Goal: Use online tool/utility: Utilize a website feature to perform a specific function

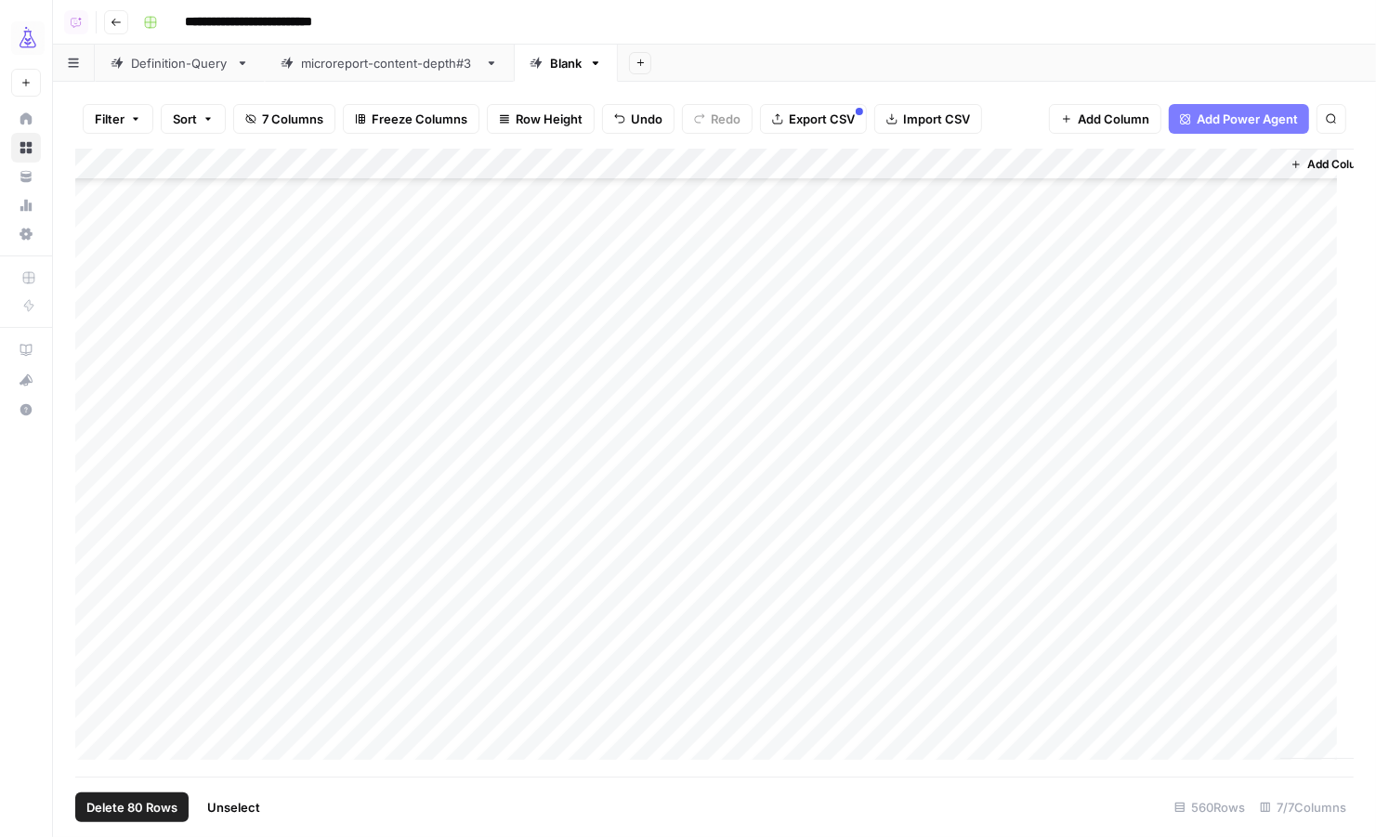
scroll to position [17138, 0]
click at [251, 813] on span "Unselect" at bounding box center [233, 807] width 53 height 19
click at [124, 809] on span "Add Row" at bounding box center [128, 807] width 51 height 19
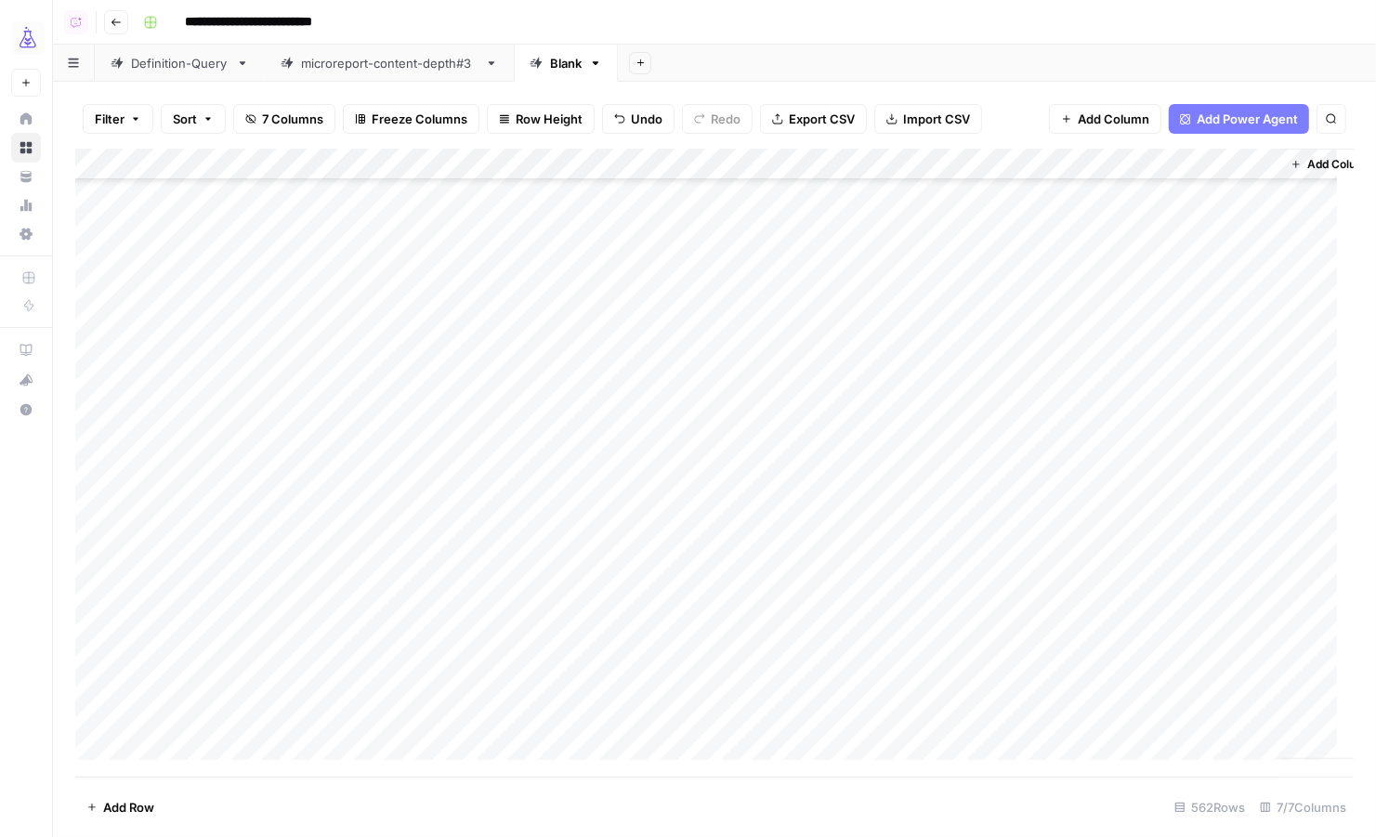
click at [164, 677] on div "Add Column" at bounding box center [714, 463] width 1278 height 629
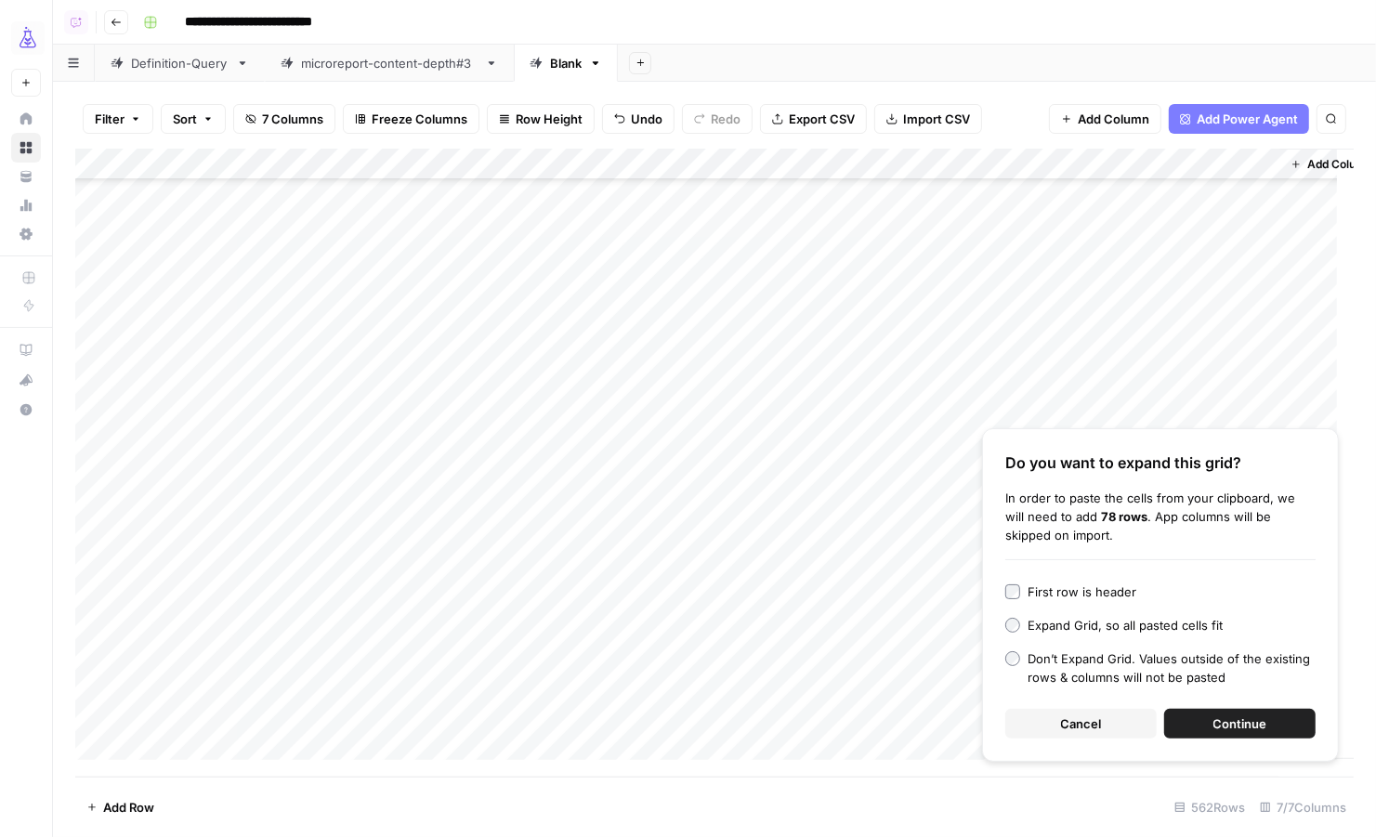
click at [1212, 728] on button "Continue" at bounding box center [1239, 724] width 151 height 30
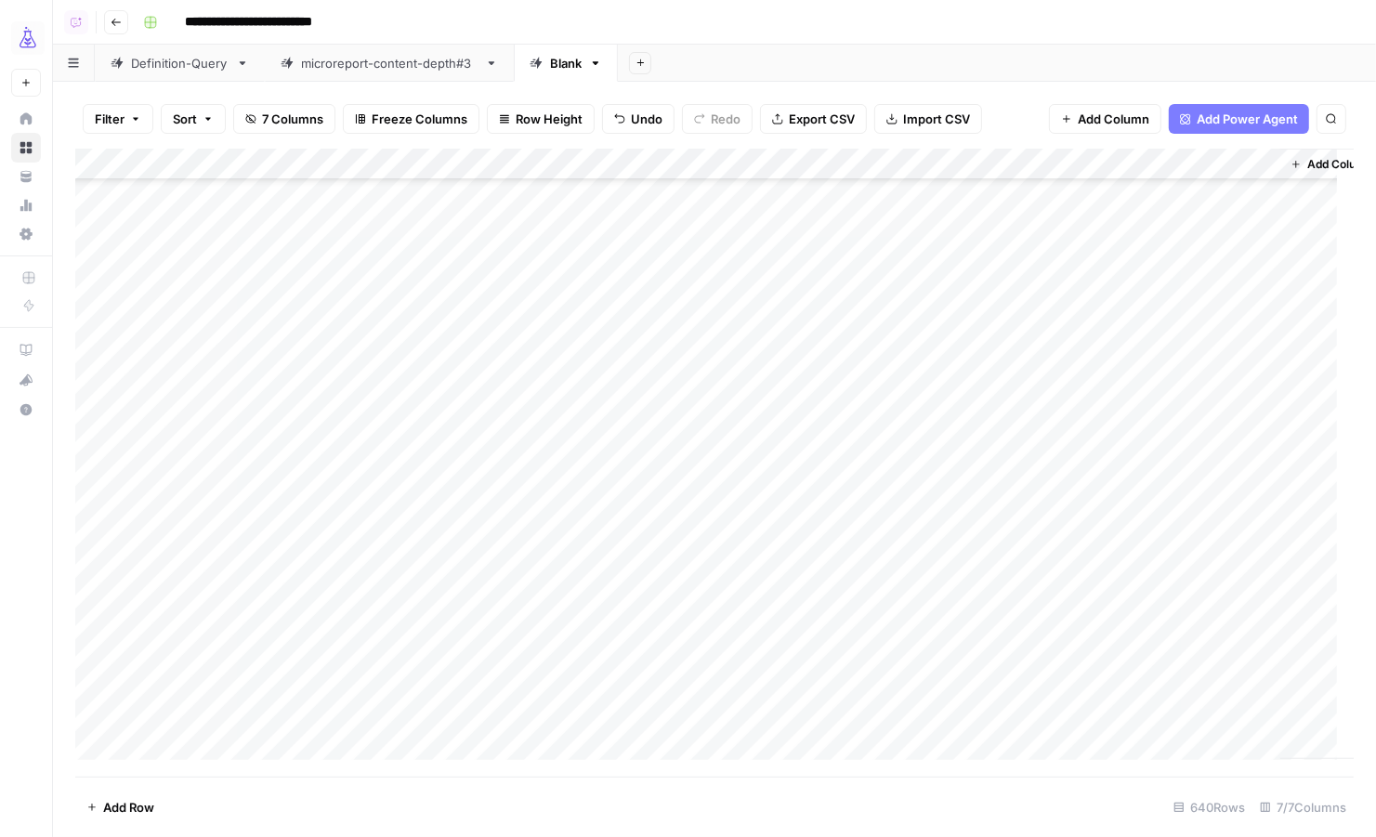
scroll to position [17362, 0]
click at [90, 521] on div "Add Column" at bounding box center [714, 463] width 1278 height 629
click at [95, 712] on div "Add Column" at bounding box center [714, 463] width 1278 height 629
click at [569, 165] on div "Add Column" at bounding box center [714, 463] width 1278 height 629
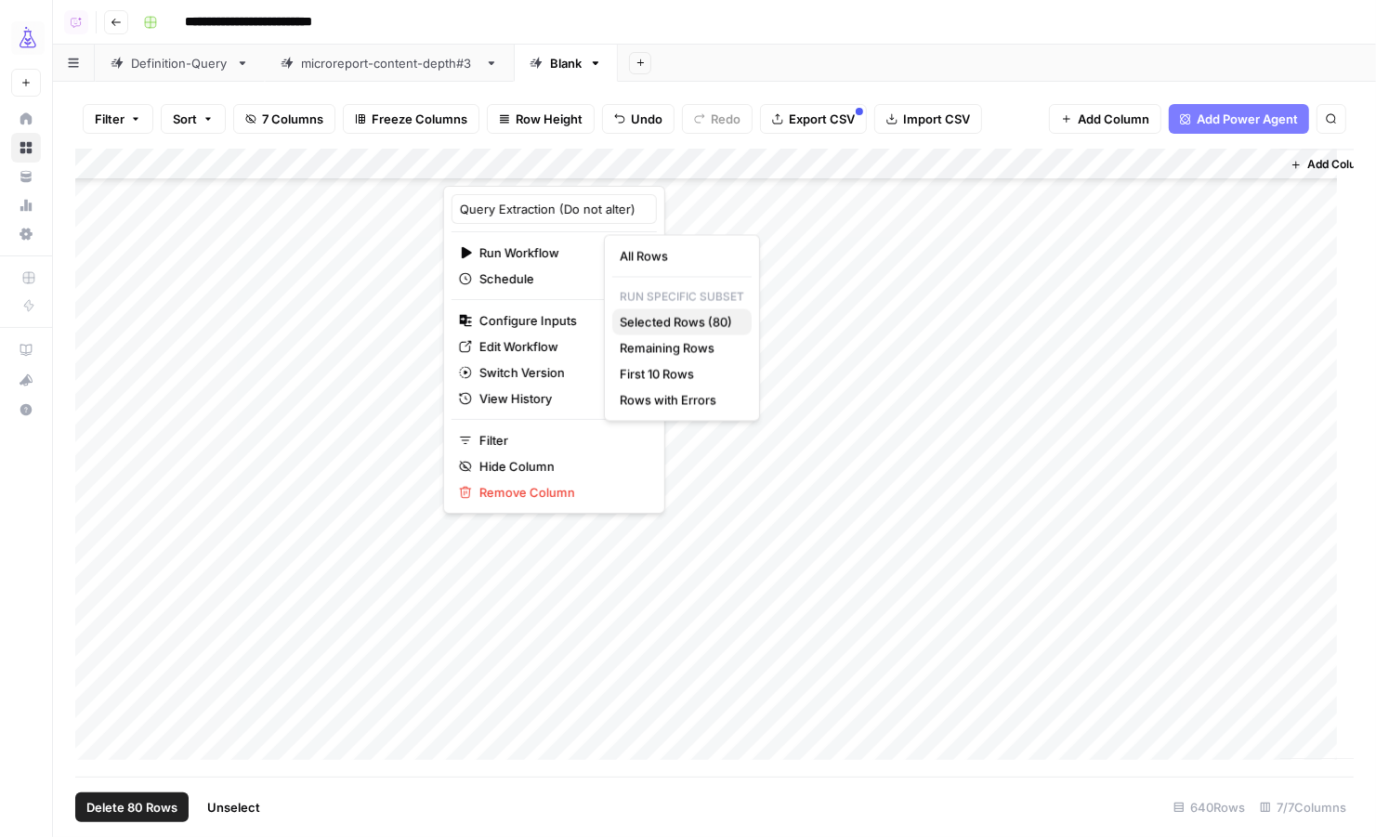
click at [709, 325] on span "Selected Rows (80)" at bounding box center [678, 322] width 117 height 19
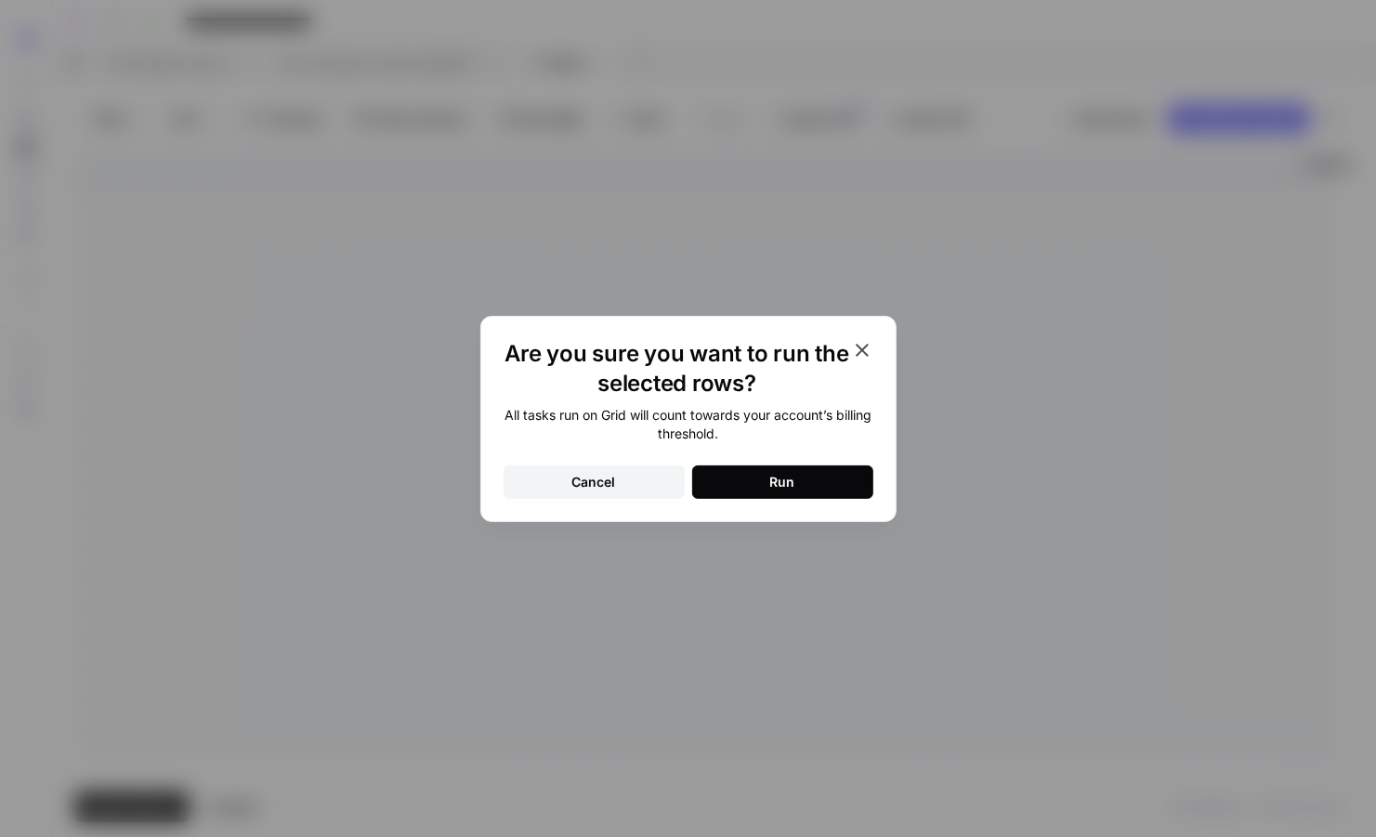
click at [778, 477] on div "Run" at bounding box center [782, 482] width 25 height 19
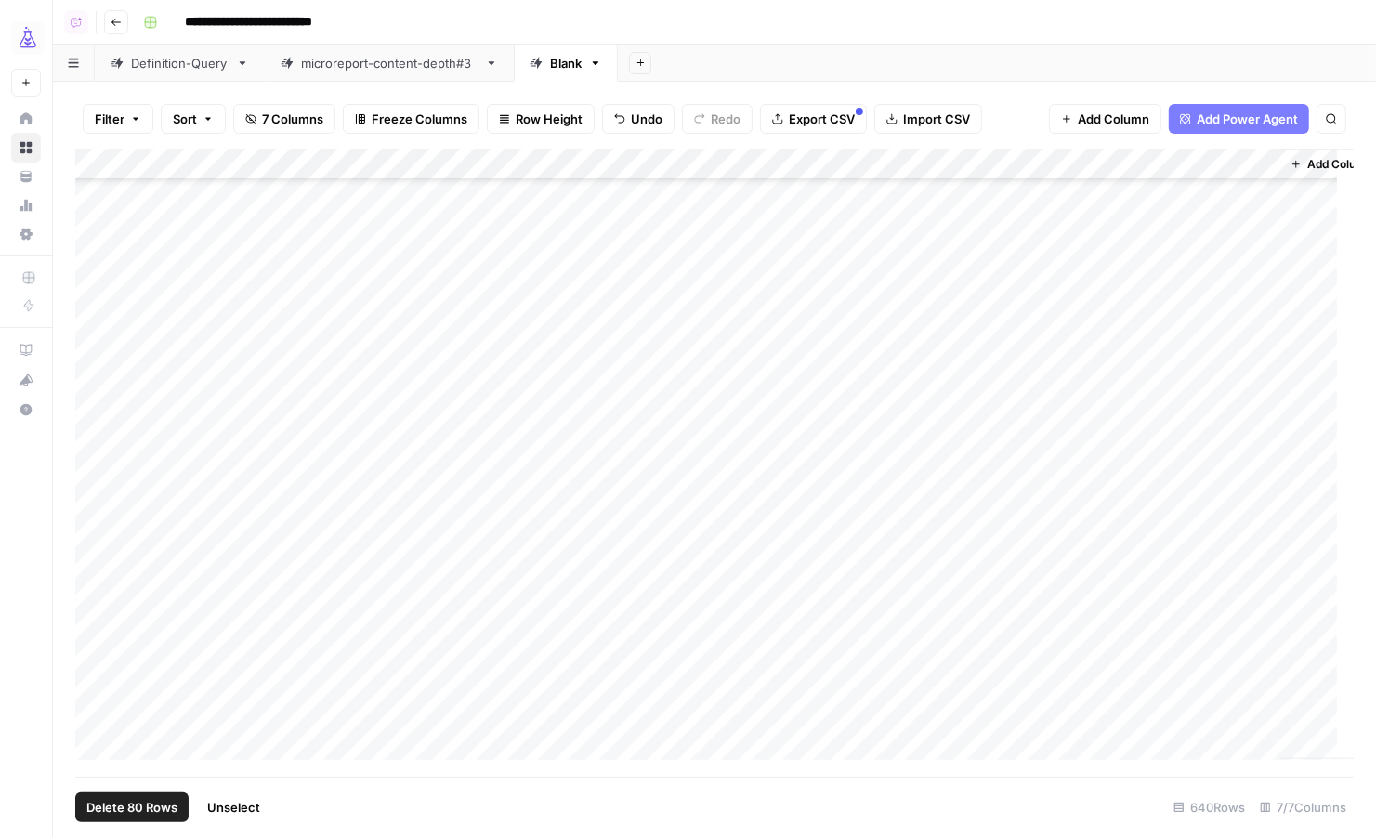
scroll to position [17426, 0]
click at [245, 801] on span "Unselect" at bounding box center [233, 807] width 53 height 19
click at [110, 816] on span "Add Row" at bounding box center [128, 807] width 51 height 19
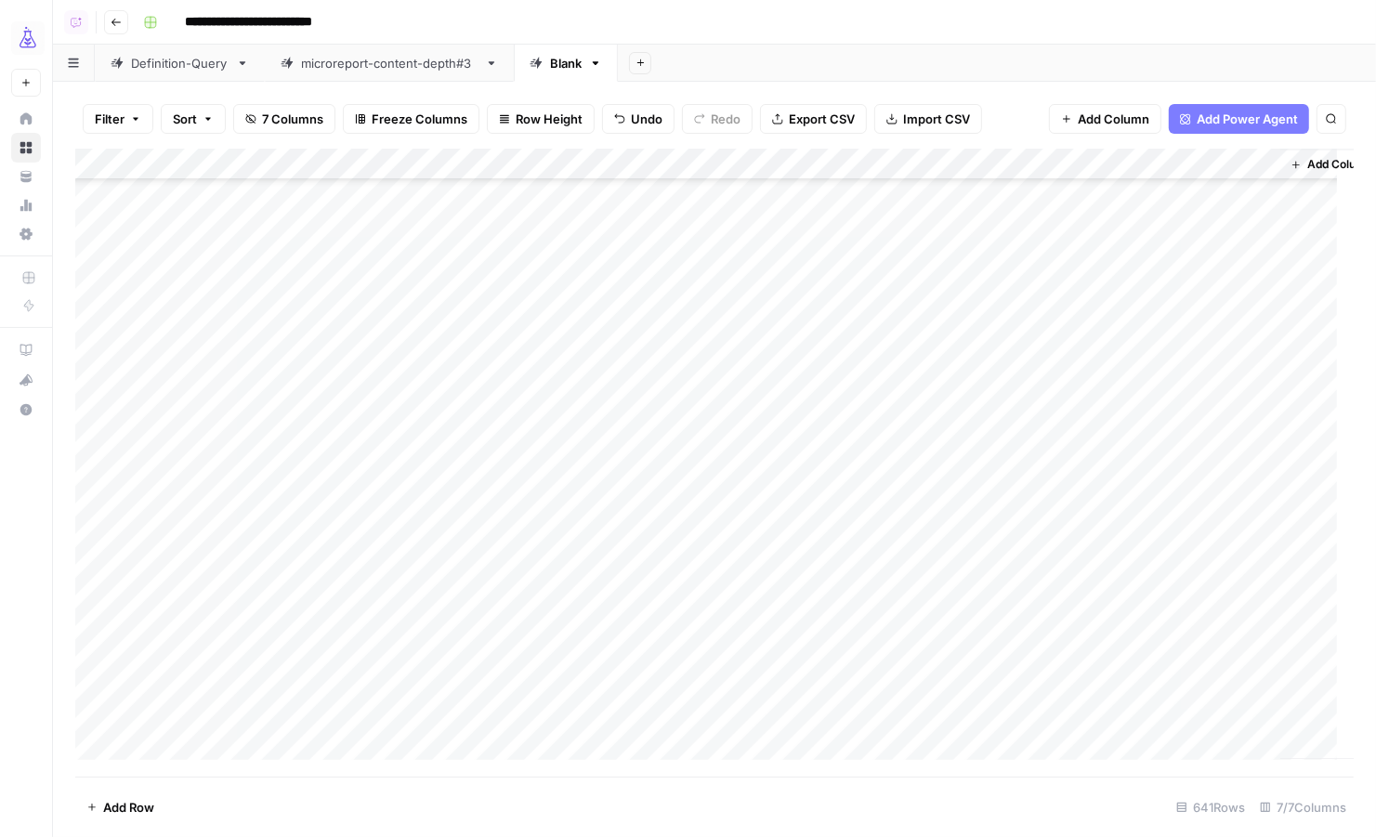
click at [340, 742] on div "Add Column" at bounding box center [714, 463] width 1278 height 629
click at [197, 743] on div "Add Column" at bounding box center [714, 463] width 1278 height 629
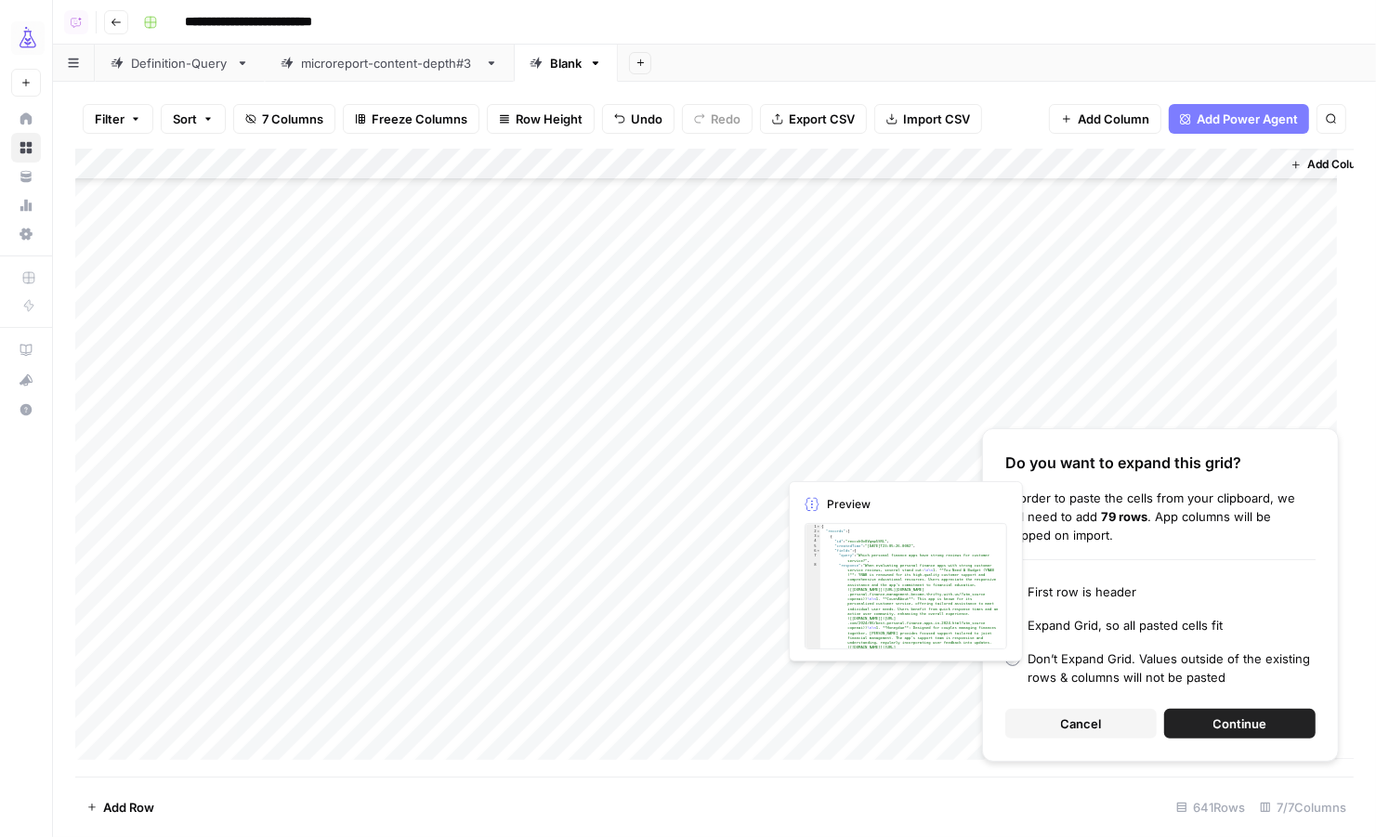
click at [1218, 719] on span "Continue" at bounding box center [1240, 723] width 54 height 19
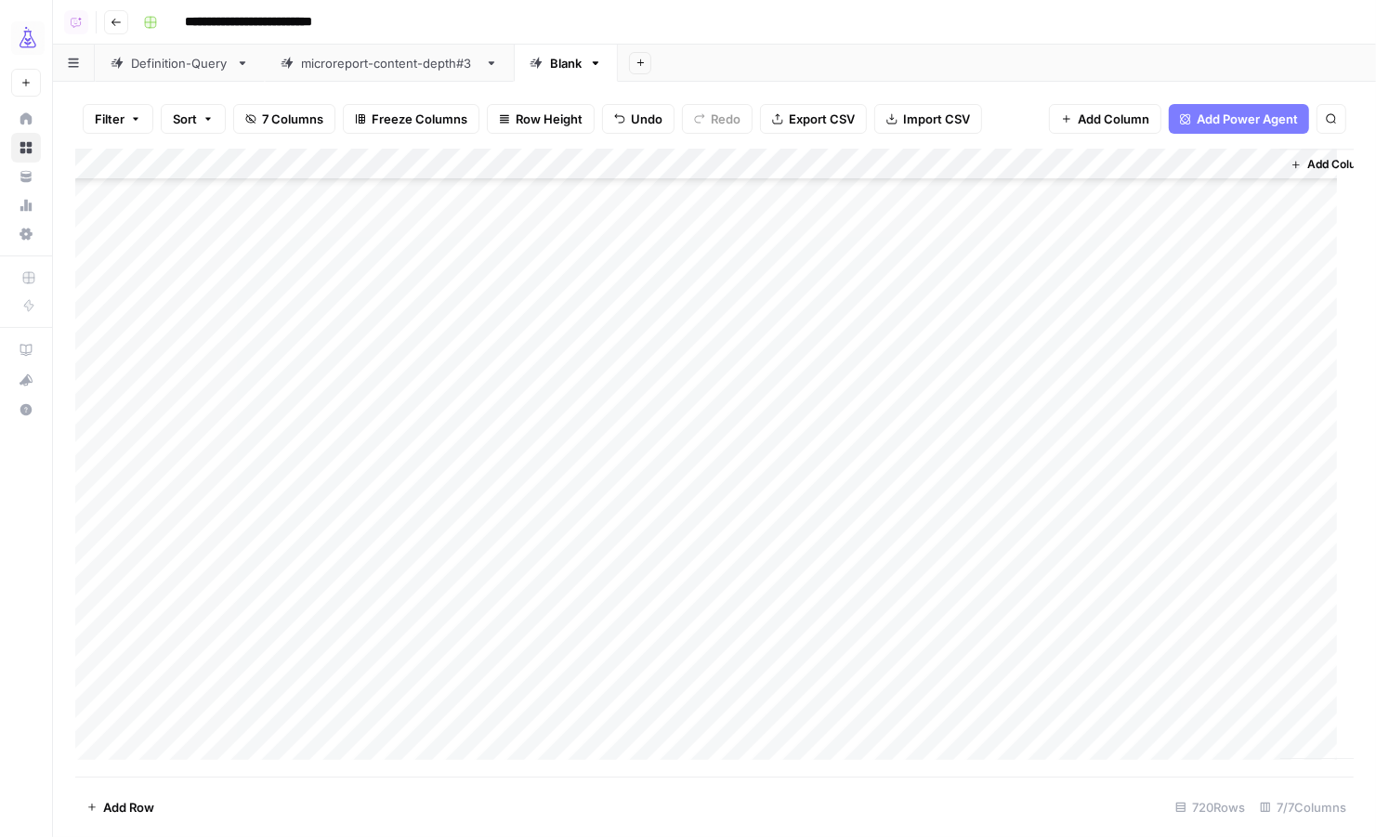
scroll to position [20090, 0]
click at [91, 317] on div "Add Column" at bounding box center [714, 463] width 1278 height 629
click at [93, 713] on div "Add Column" at bounding box center [714, 463] width 1278 height 629
click at [571, 158] on div "Add Column" at bounding box center [714, 463] width 1278 height 629
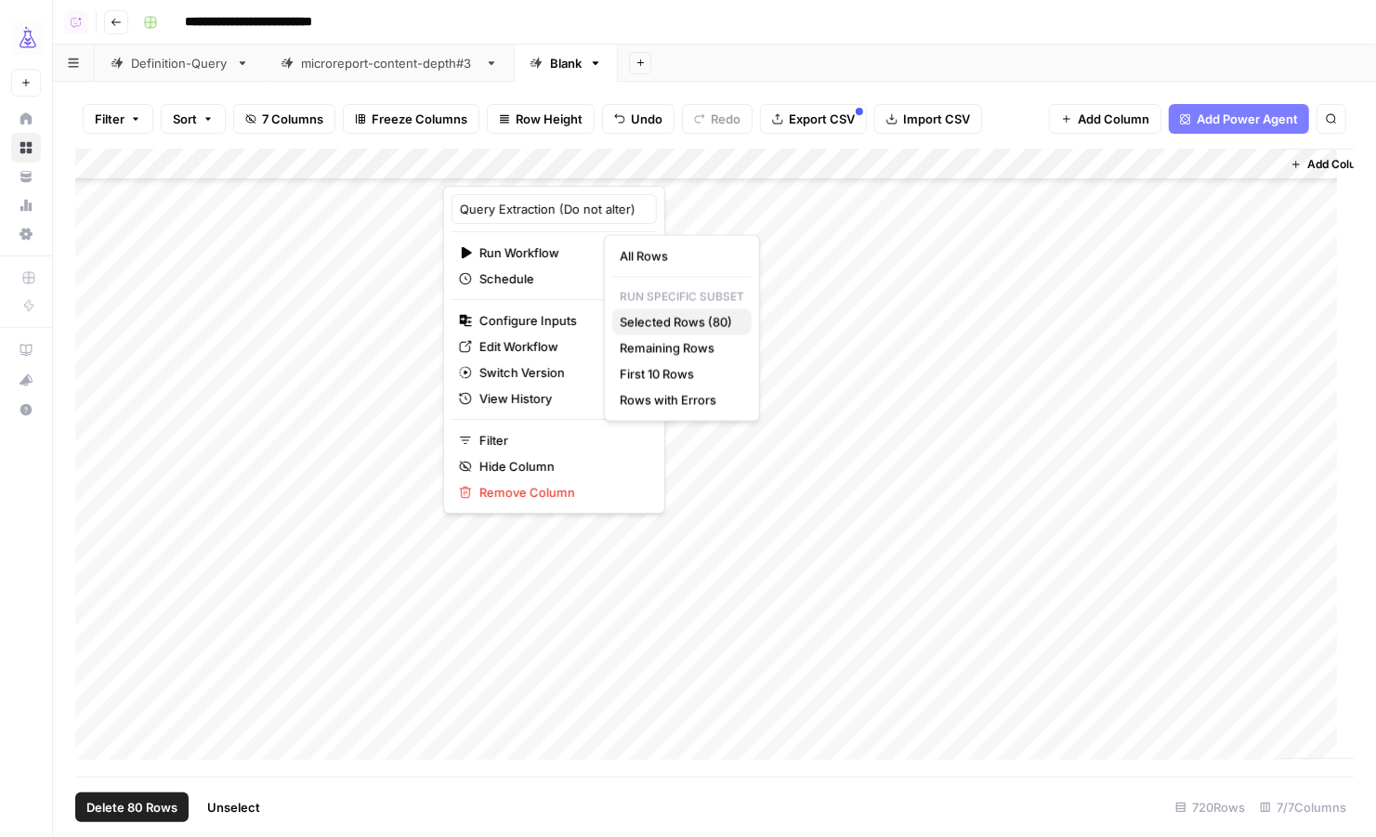
click at [654, 322] on span "Selected Rows (80)" at bounding box center [678, 322] width 117 height 19
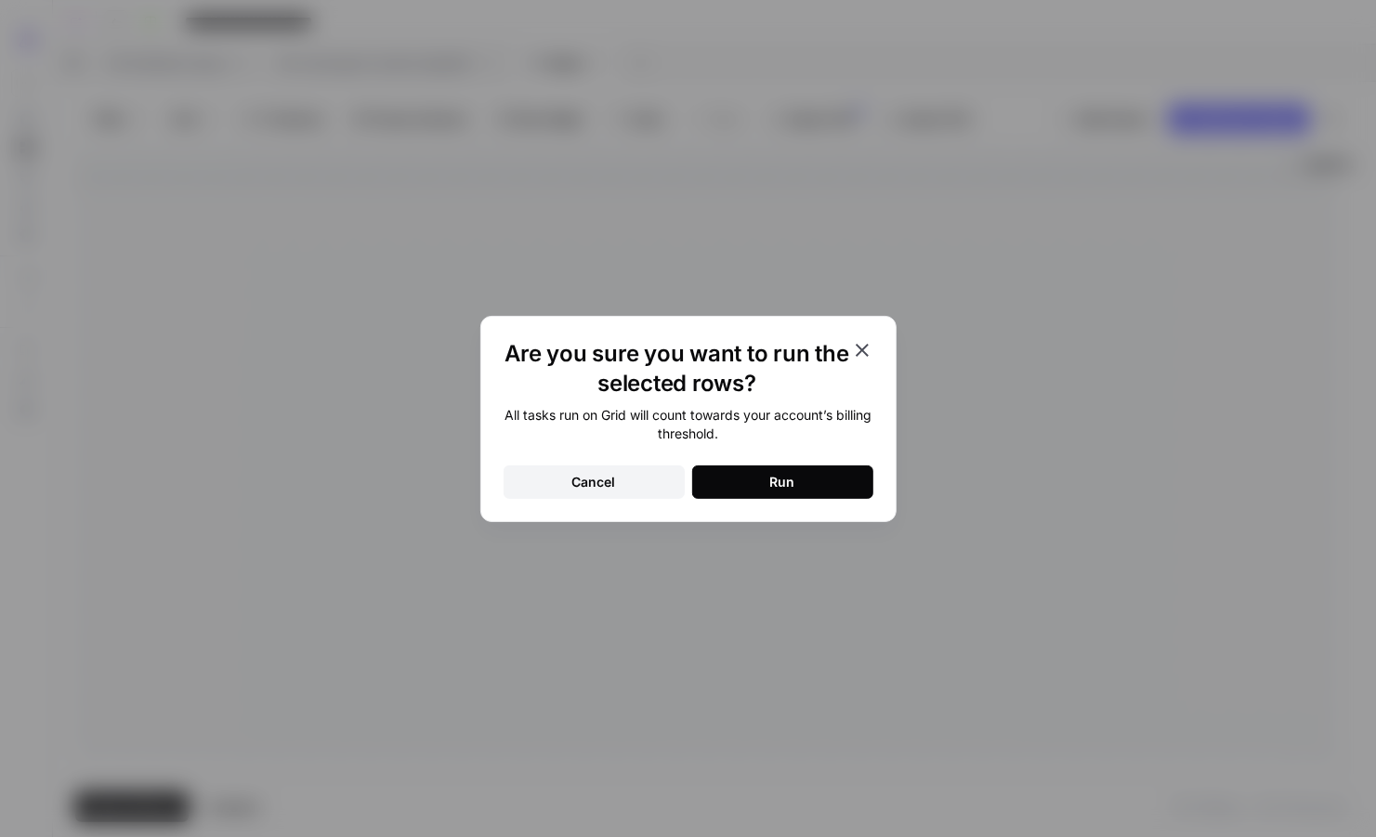
click at [774, 486] on div "Run" at bounding box center [782, 482] width 25 height 19
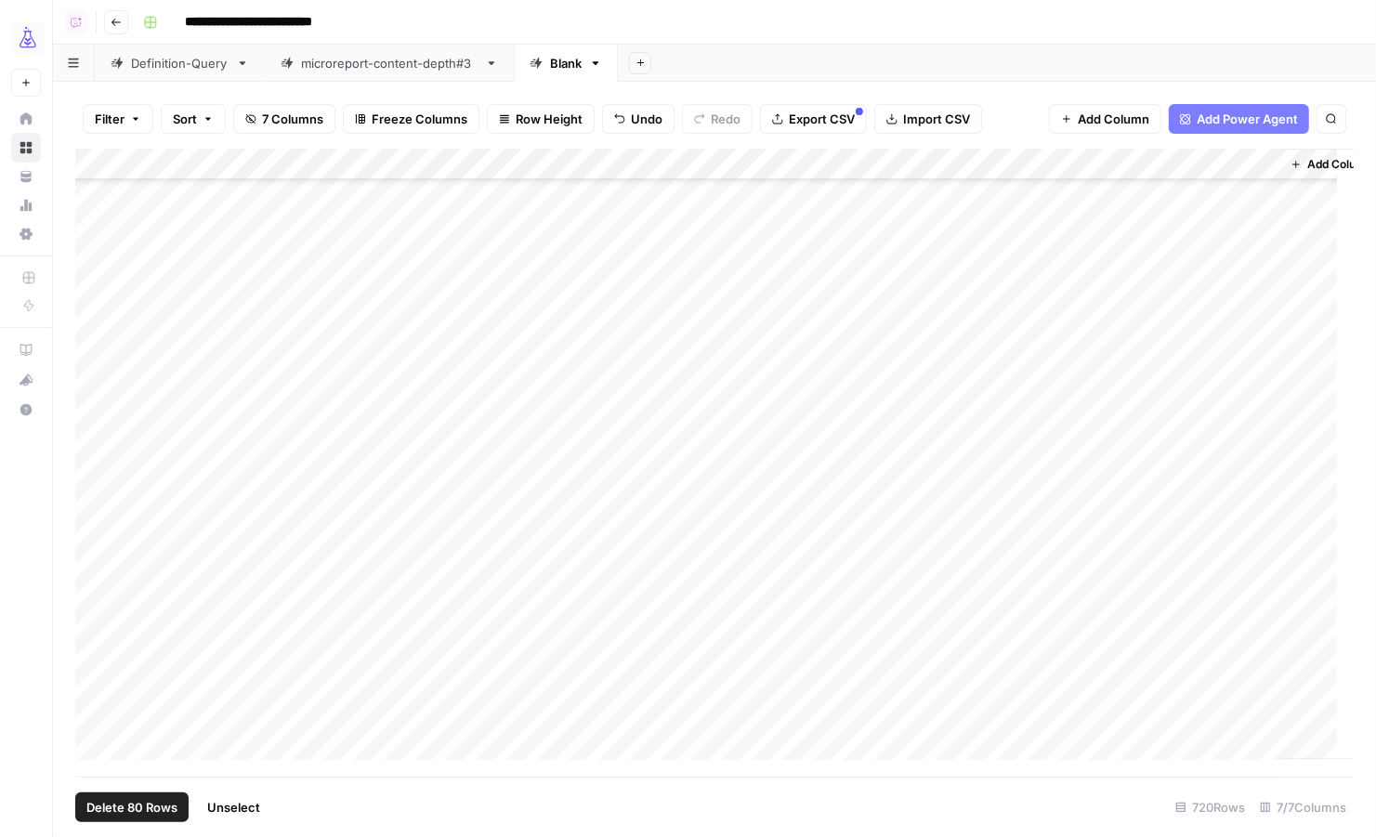
click at [242, 818] on button "Unselect" at bounding box center [233, 807] width 75 height 30
click at [111, 806] on span "Add Row" at bounding box center [128, 807] width 51 height 19
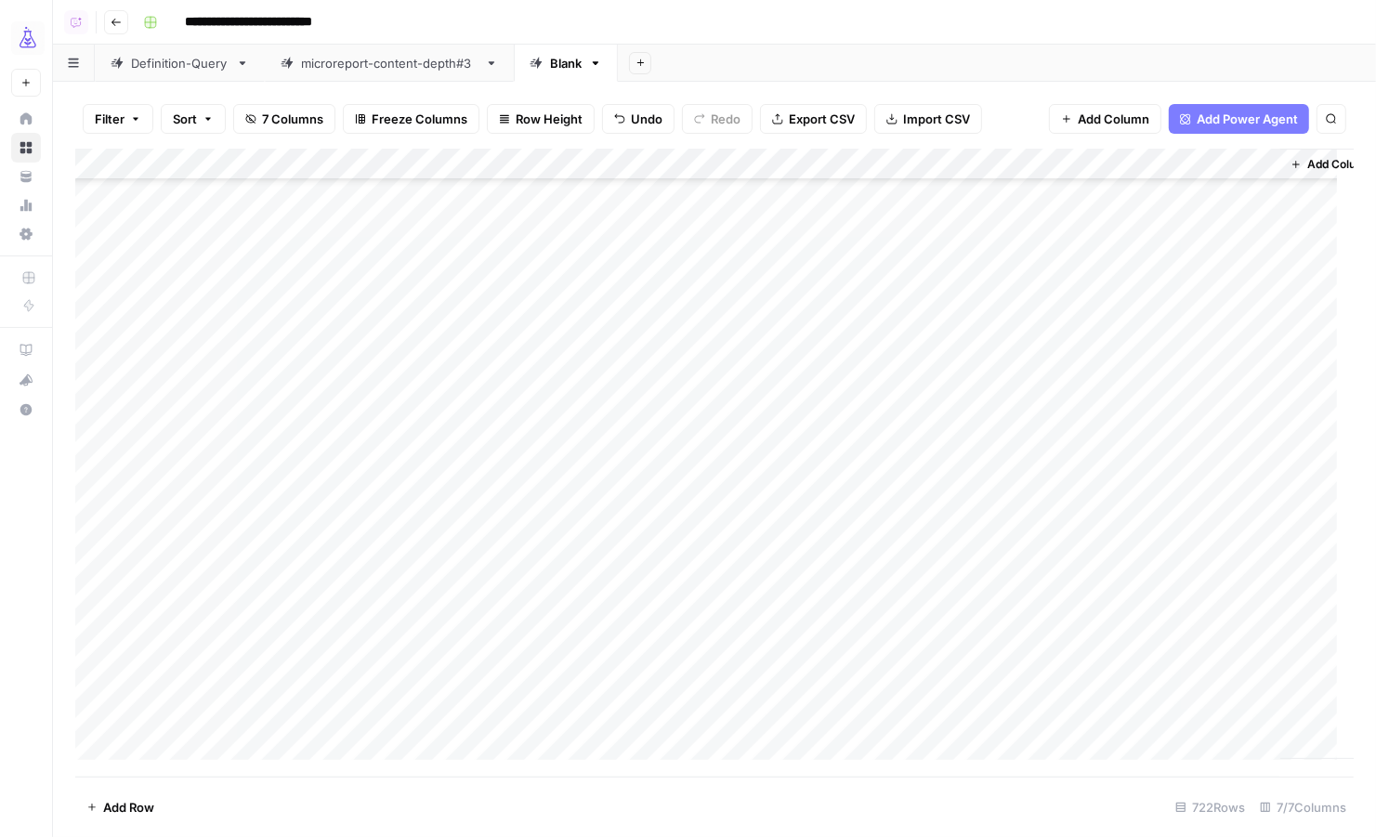
click at [179, 667] on div "Add Column" at bounding box center [714, 463] width 1278 height 629
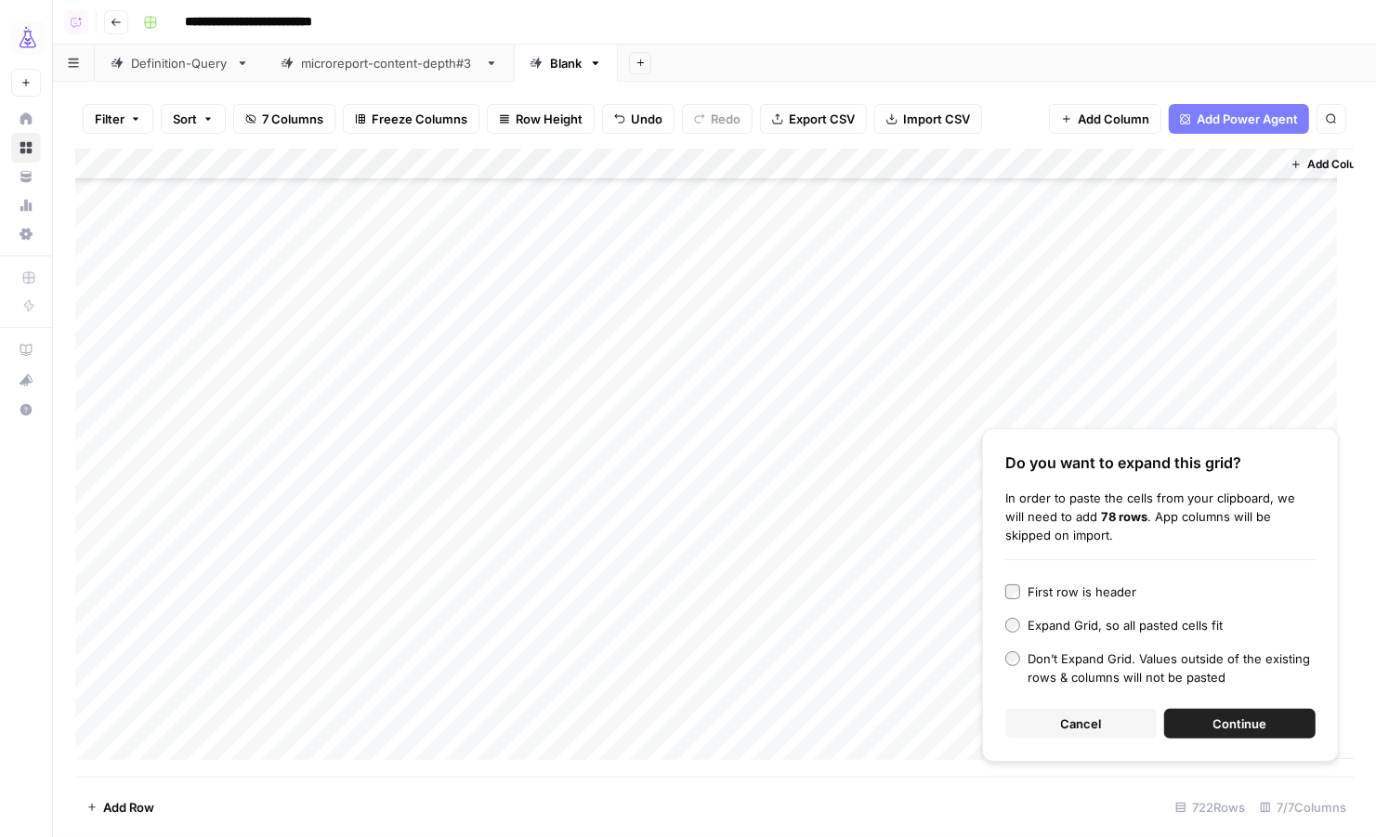
click at [1194, 711] on button "Continue" at bounding box center [1239, 724] width 151 height 30
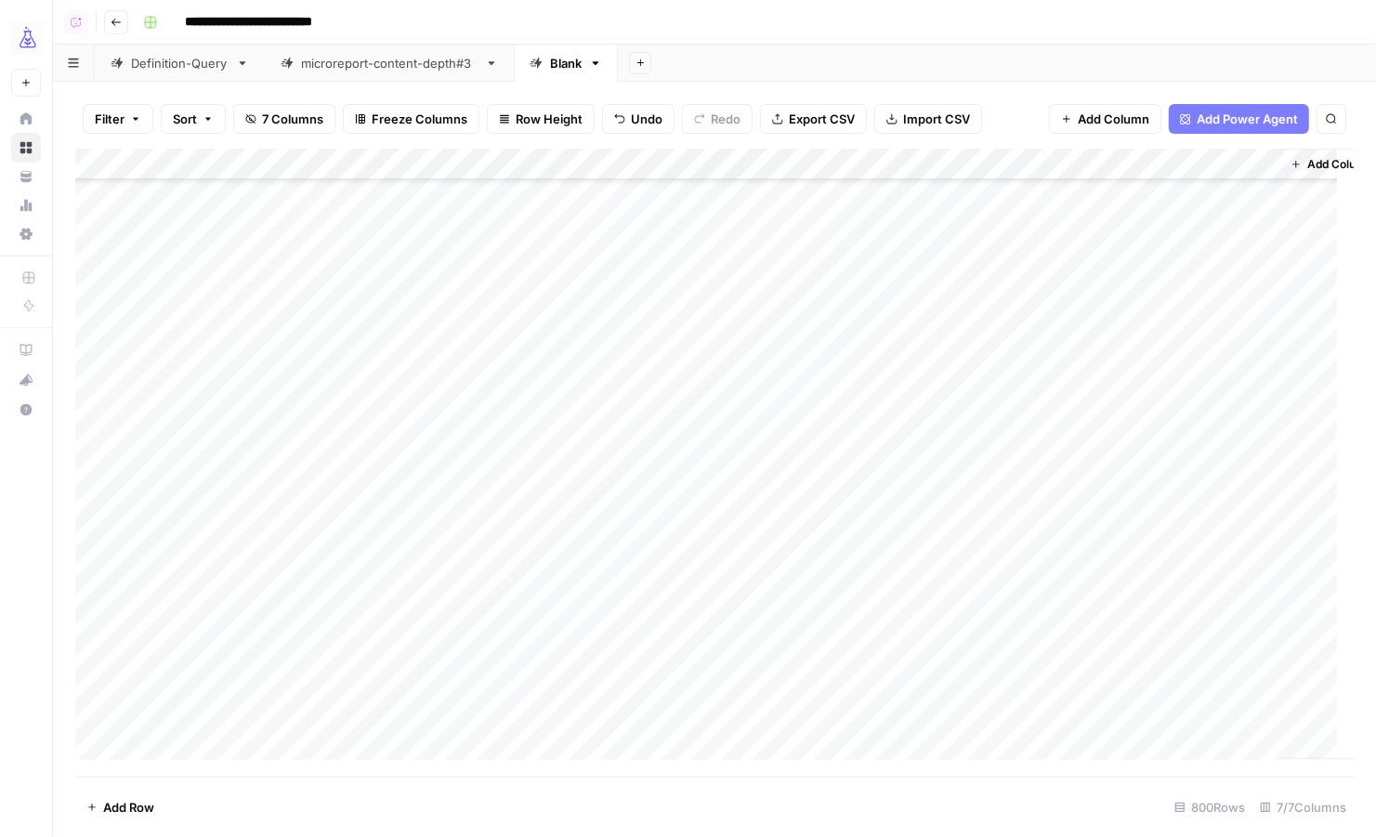
scroll to position [22686, 0]
click at [87, 247] on div "Add Column" at bounding box center [714, 463] width 1278 height 629
click at [94, 713] on div "Add Column" at bounding box center [714, 463] width 1278 height 629
click at [571, 163] on div "Add Column" at bounding box center [714, 463] width 1278 height 629
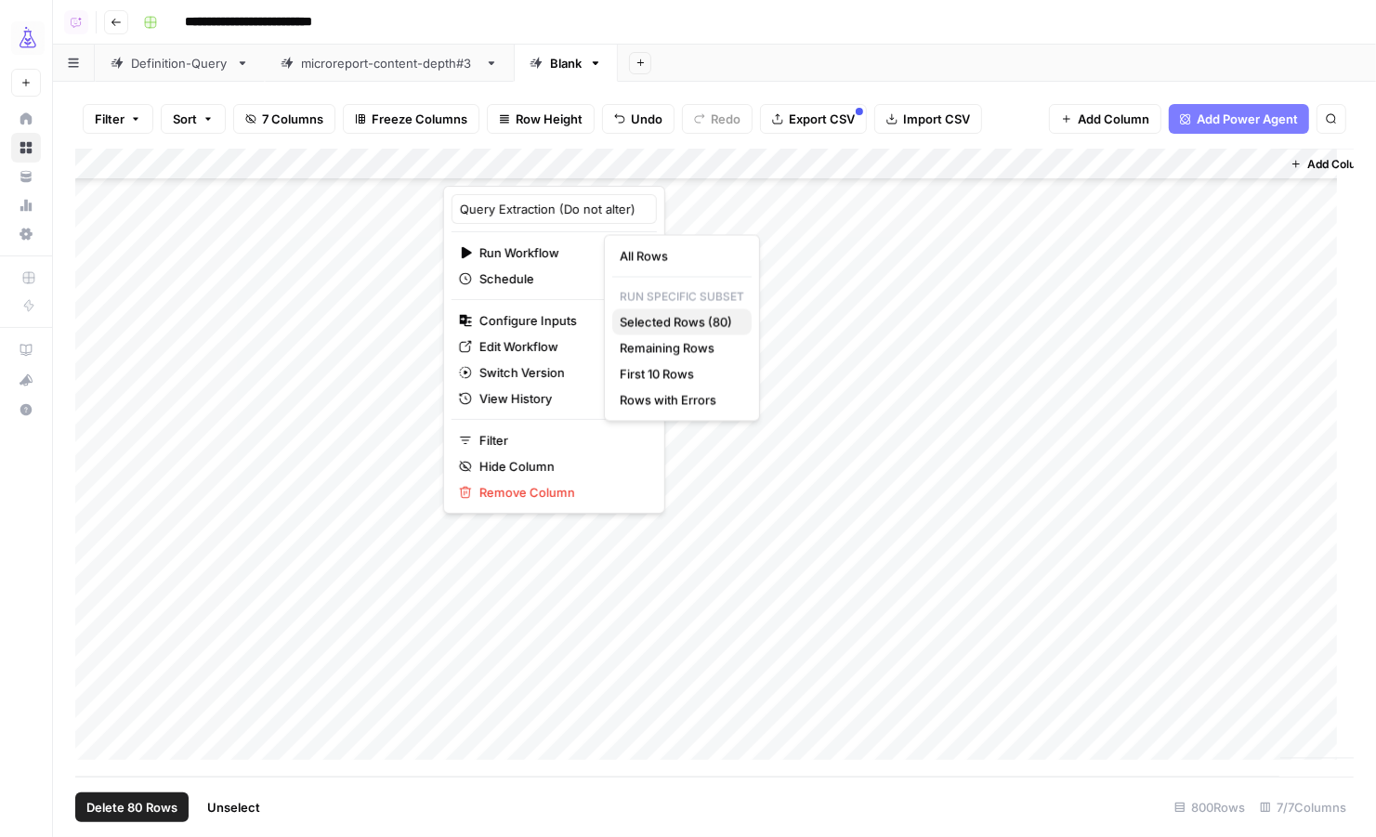
click at [637, 324] on span "Selected Rows (80)" at bounding box center [678, 322] width 117 height 19
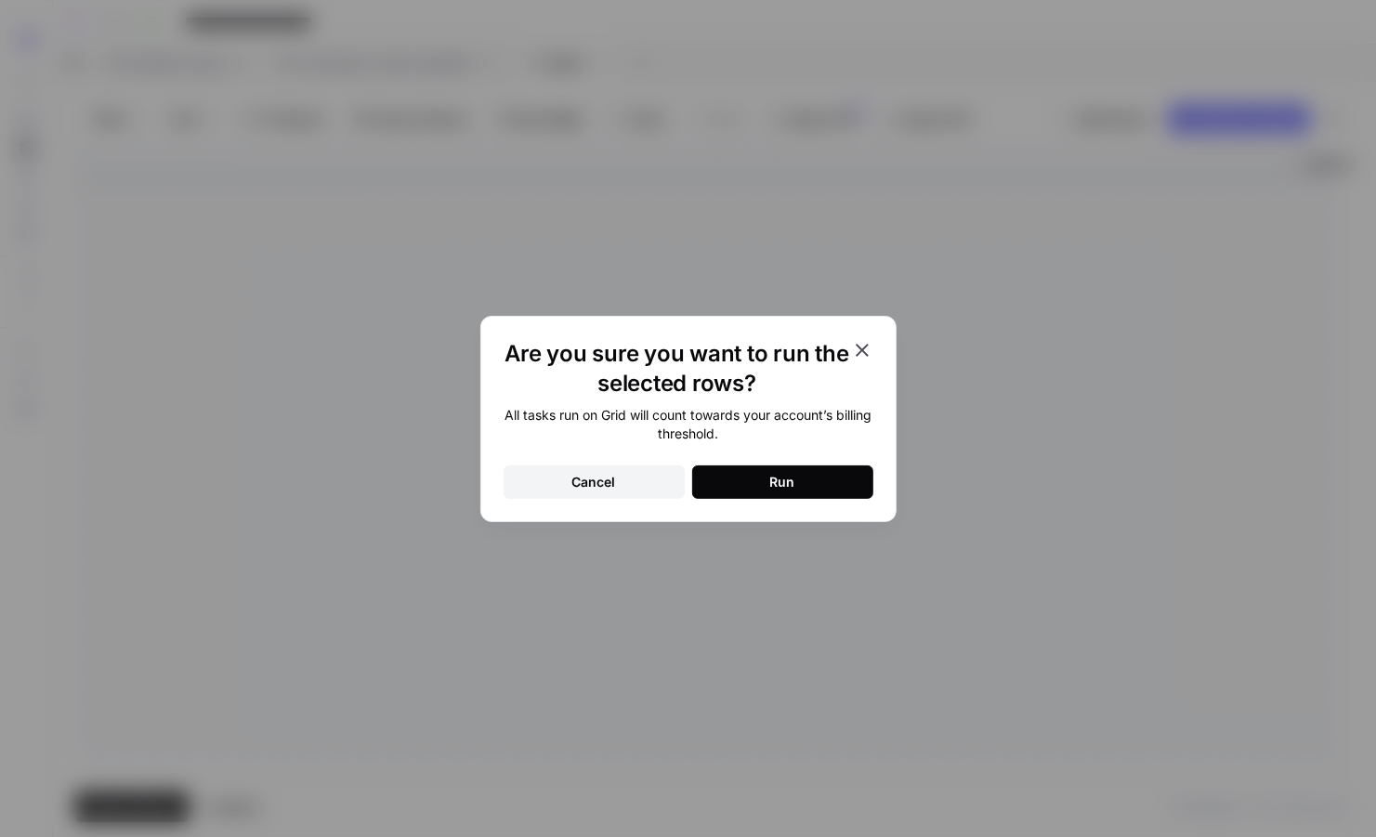
click at [739, 465] on button "Run" at bounding box center [782, 481] width 181 height 33
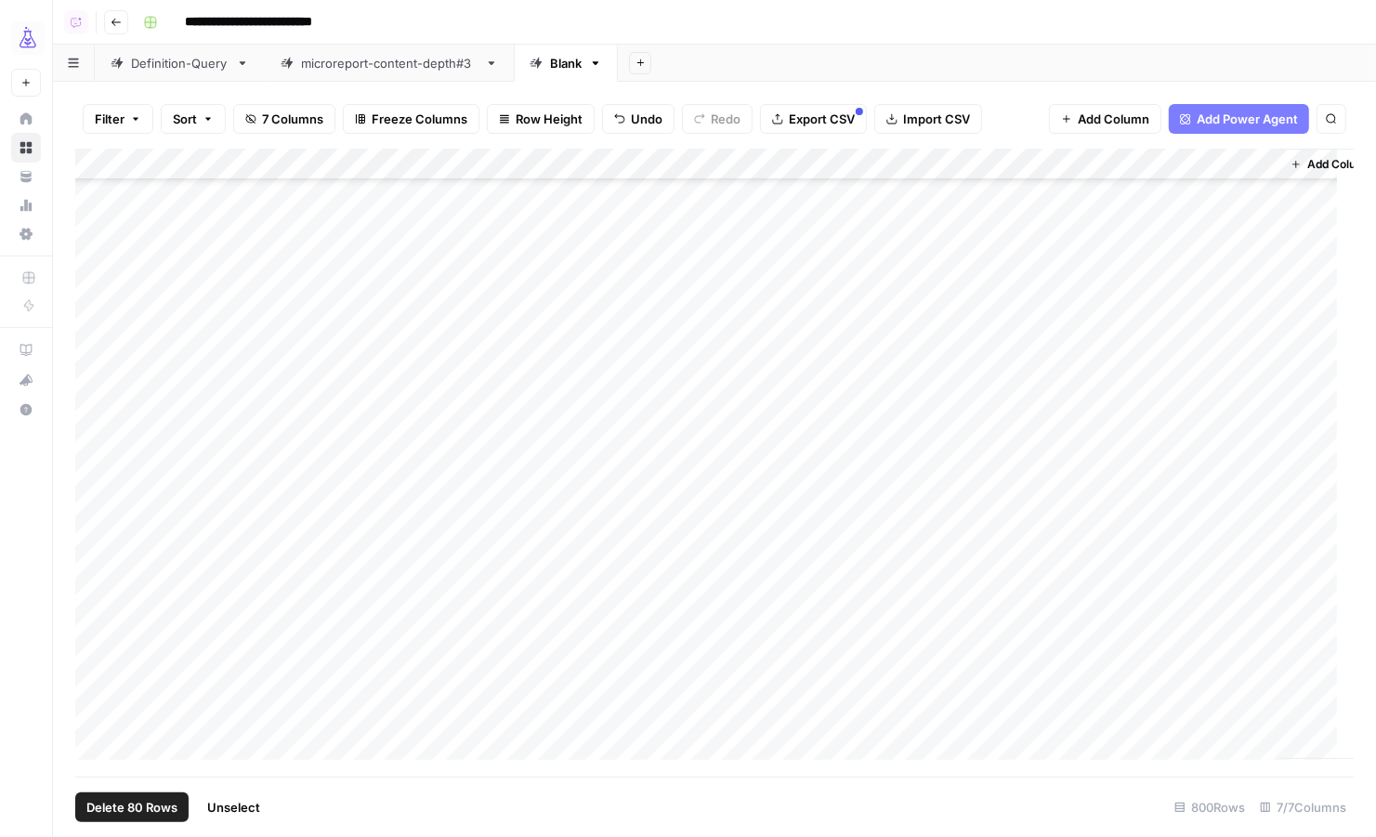
scroll to position [22462, 0]
click at [89, 474] on div "Add Column" at bounding box center [714, 463] width 1278 height 629
click at [245, 805] on span "Unselect" at bounding box center [231, 807] width 53 height 19
click at [595, 62] on icon "button" at bounding box center [595, 63] width 13 height 13
type input "**********"
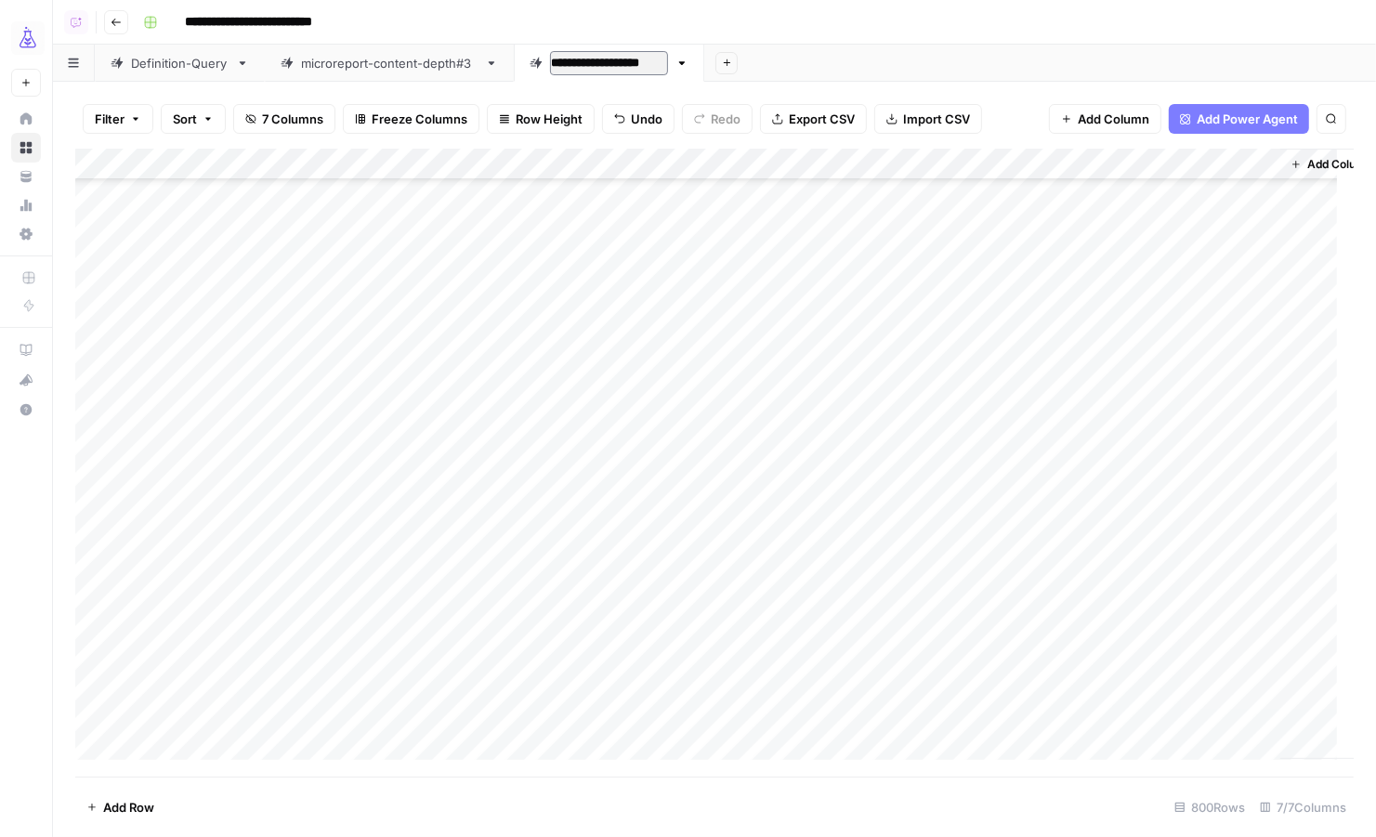
click at [825, 29] on div "**********" at bounding box center [747, 22] width 1222 height 30
click at [565, 605] on div "Add Column" at bounding box center [714, 463] width 1278 height 629
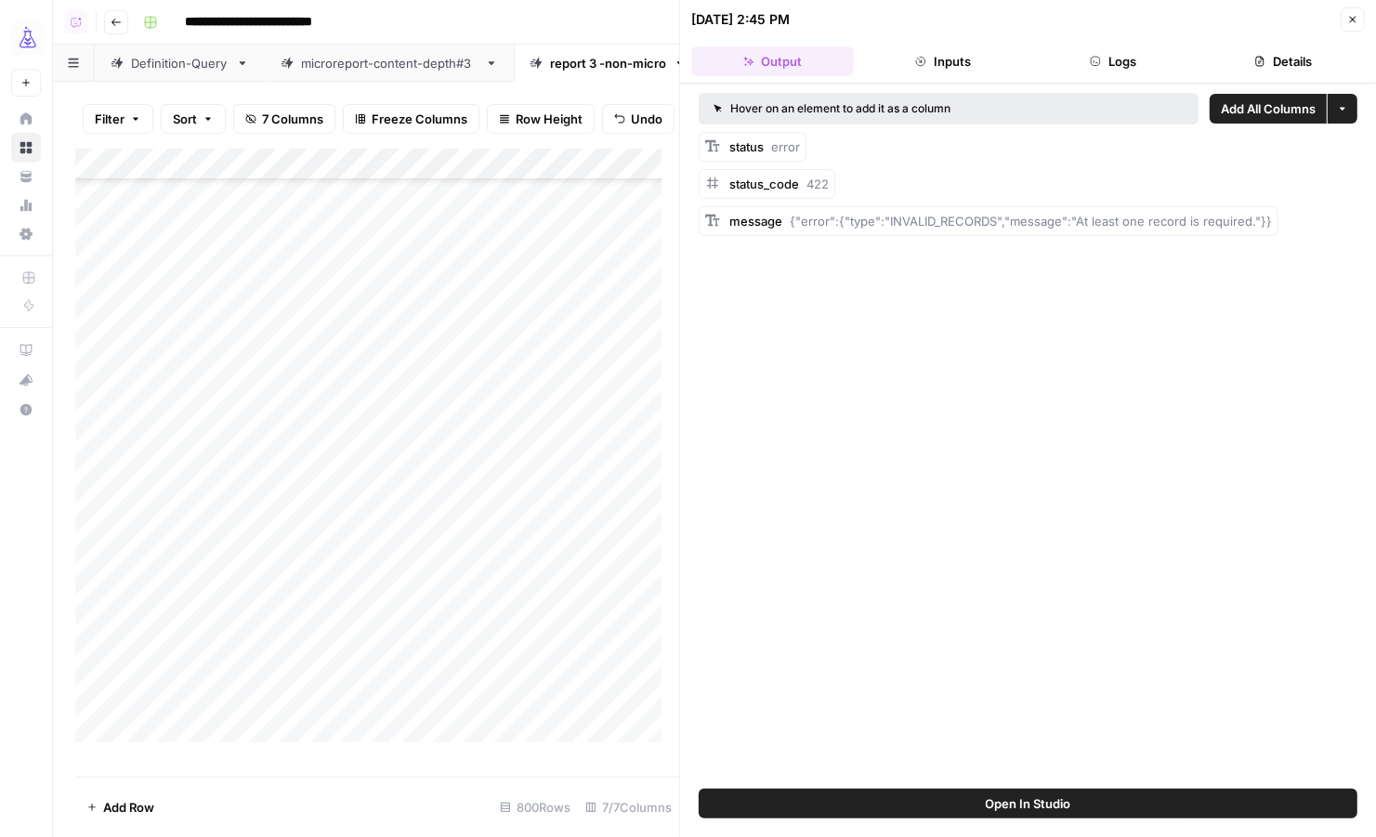
click at [1116, 69] on button "Logs" at bounding box center [1113, 61] width 163 height 30
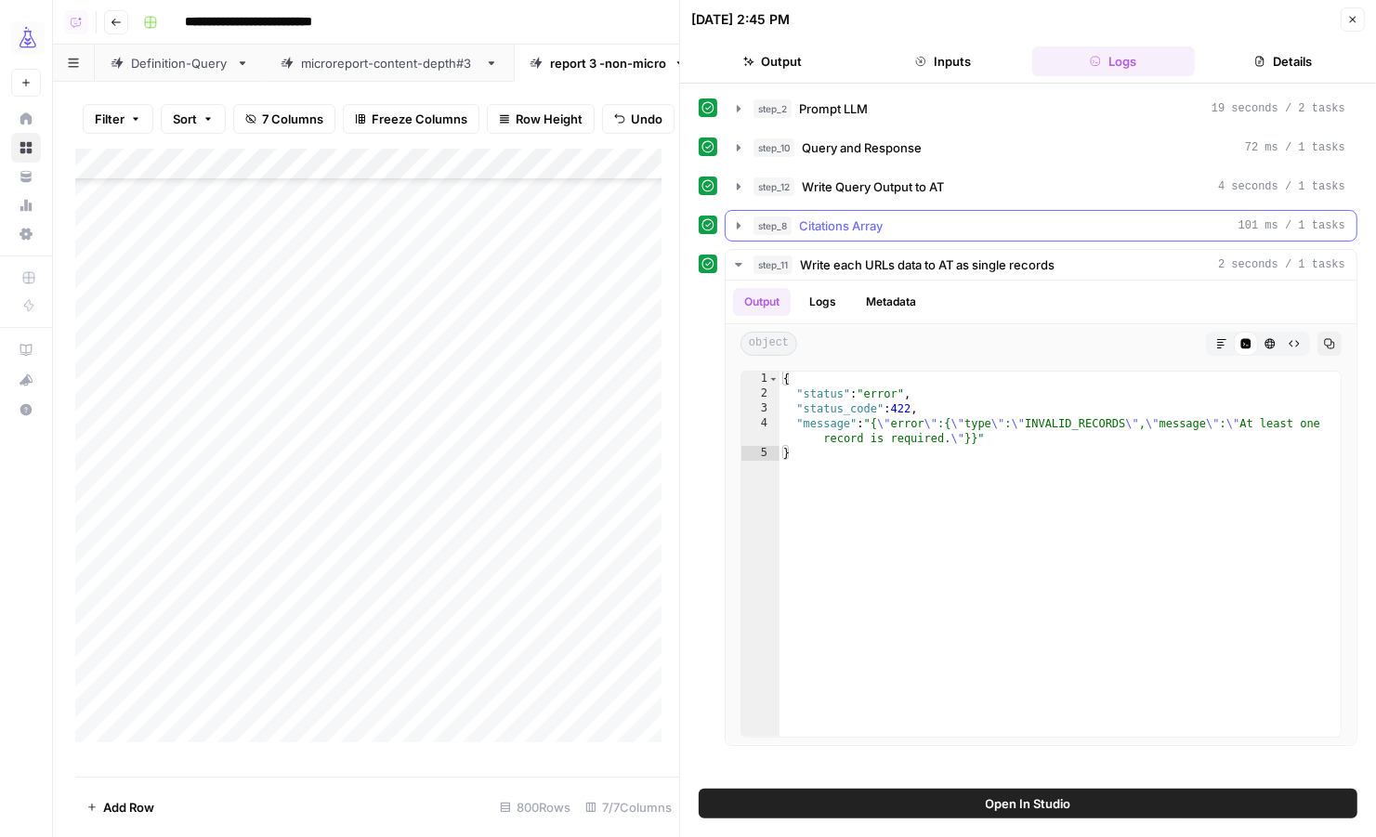
click at [738, 222] on icon "button" at bounding box center [739, 225] width 4 height 7
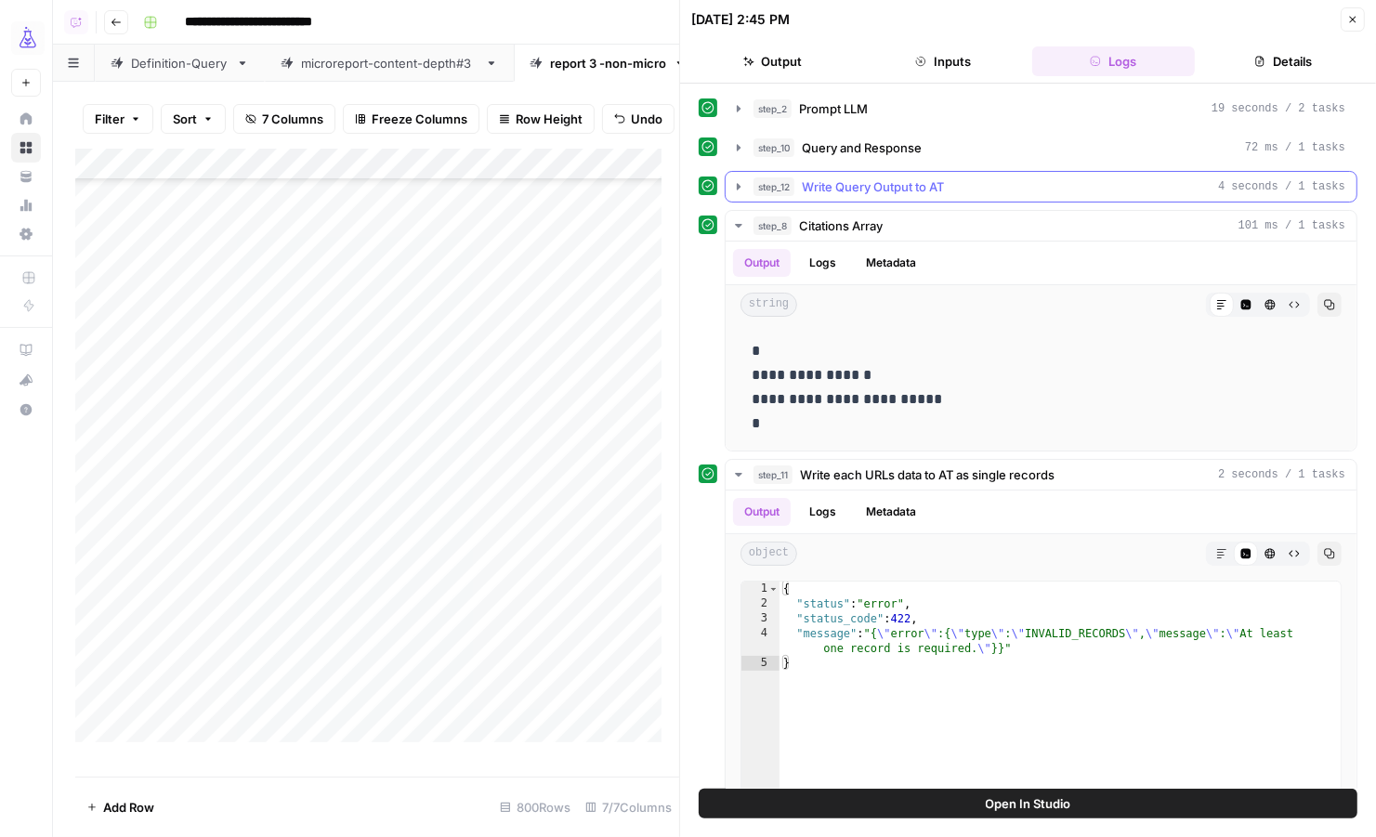
click at [743, 180] on icon "button" at bounding box center [738, 186] width 15 height 15
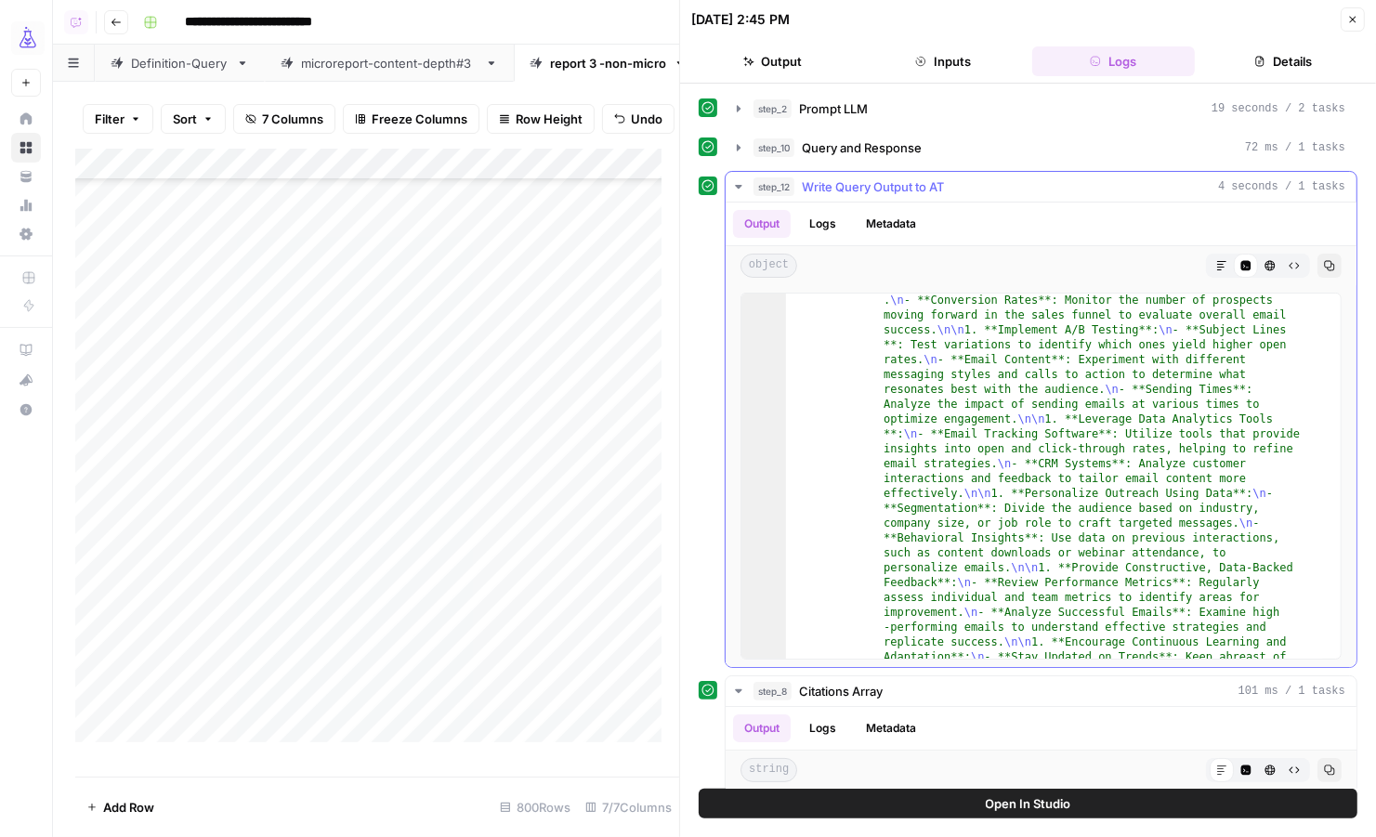
scroll to position [526, 0]
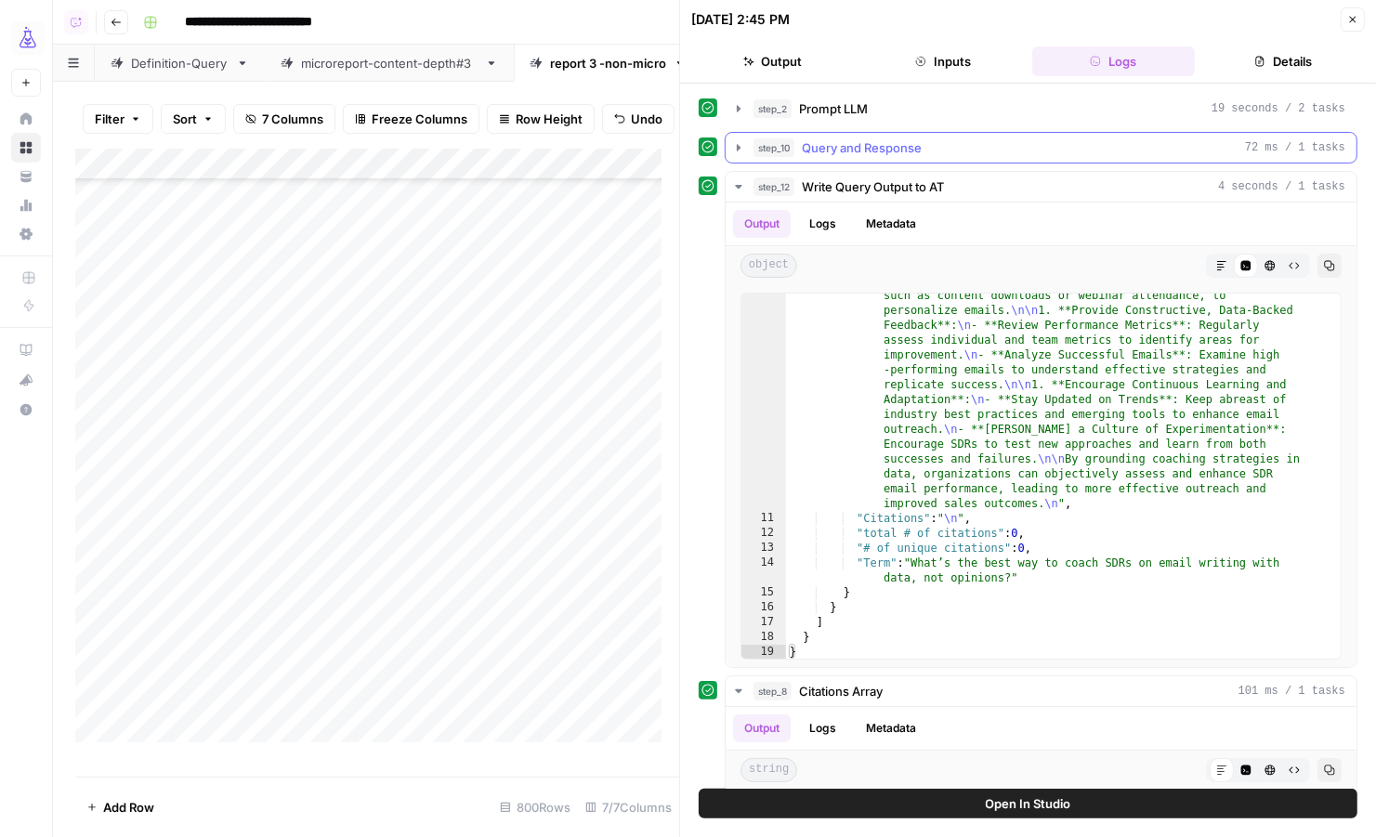
click at [738, 147] on icon "button" at bounding box center [739, 147] width 4 height 7
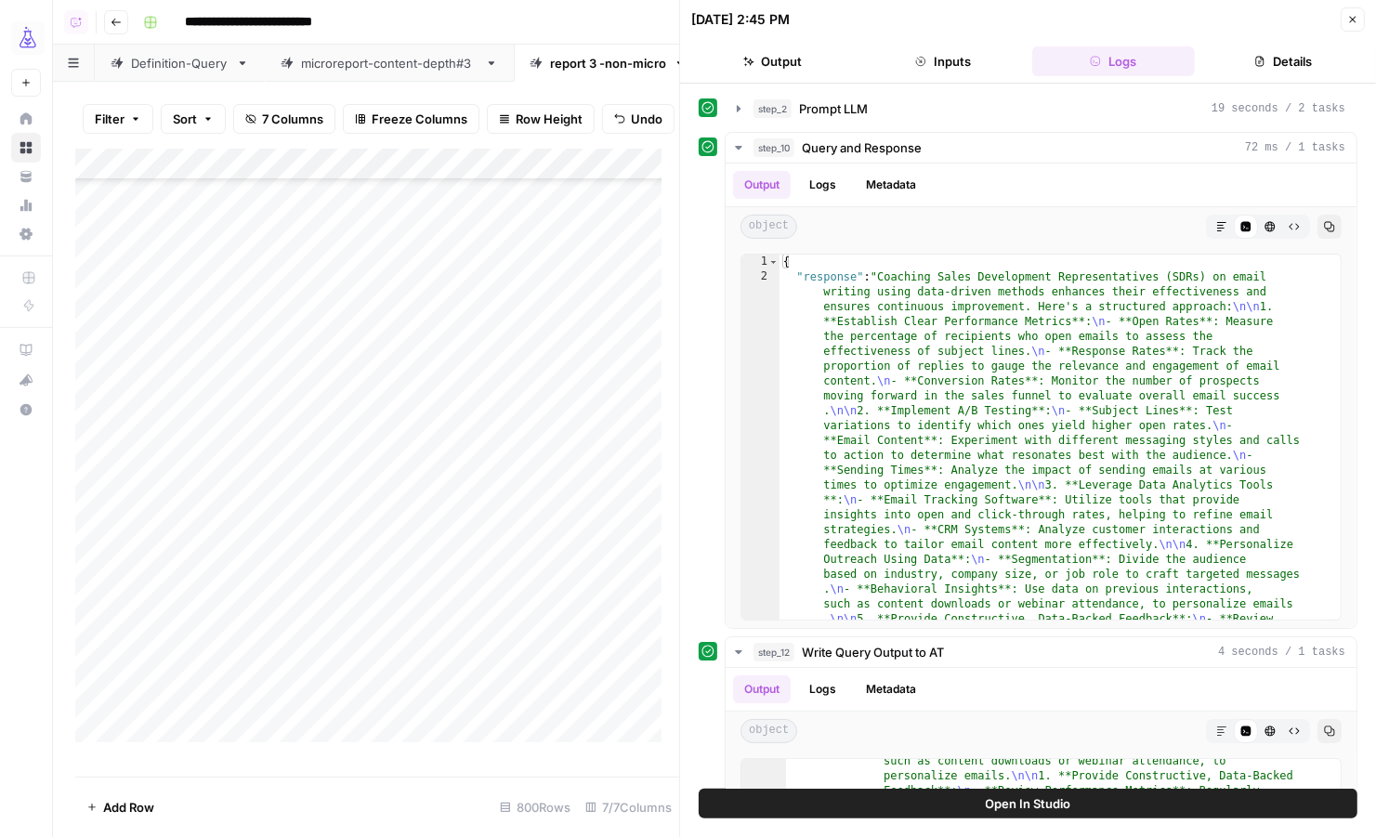
click at [1354, 20] on icon "button" at bounding box center [1353, 20] width 7 height 7
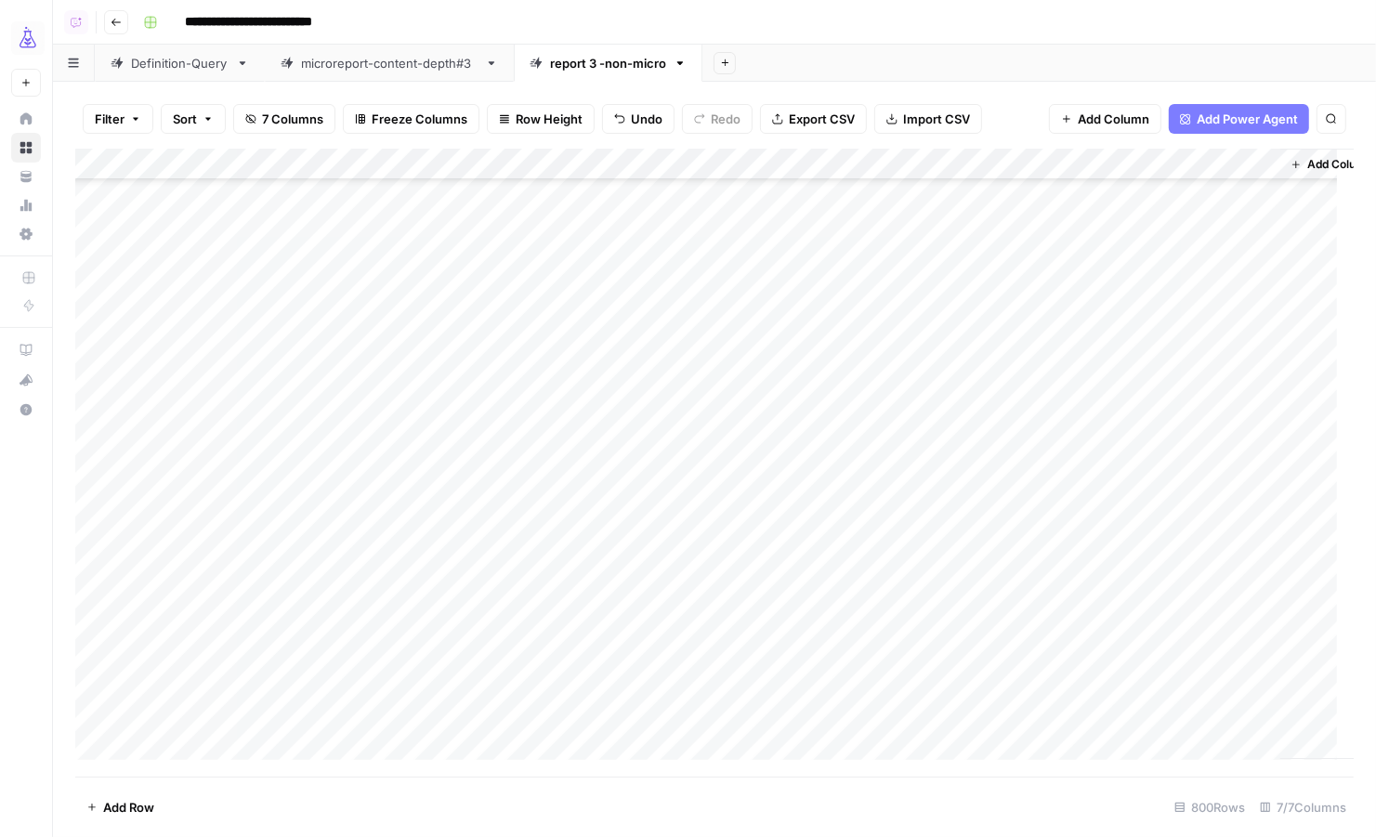
scroll to position [10203, 0]
click at [568, 606] on div "Add Column" at bounding box center [714, 463] width 1278 height 629
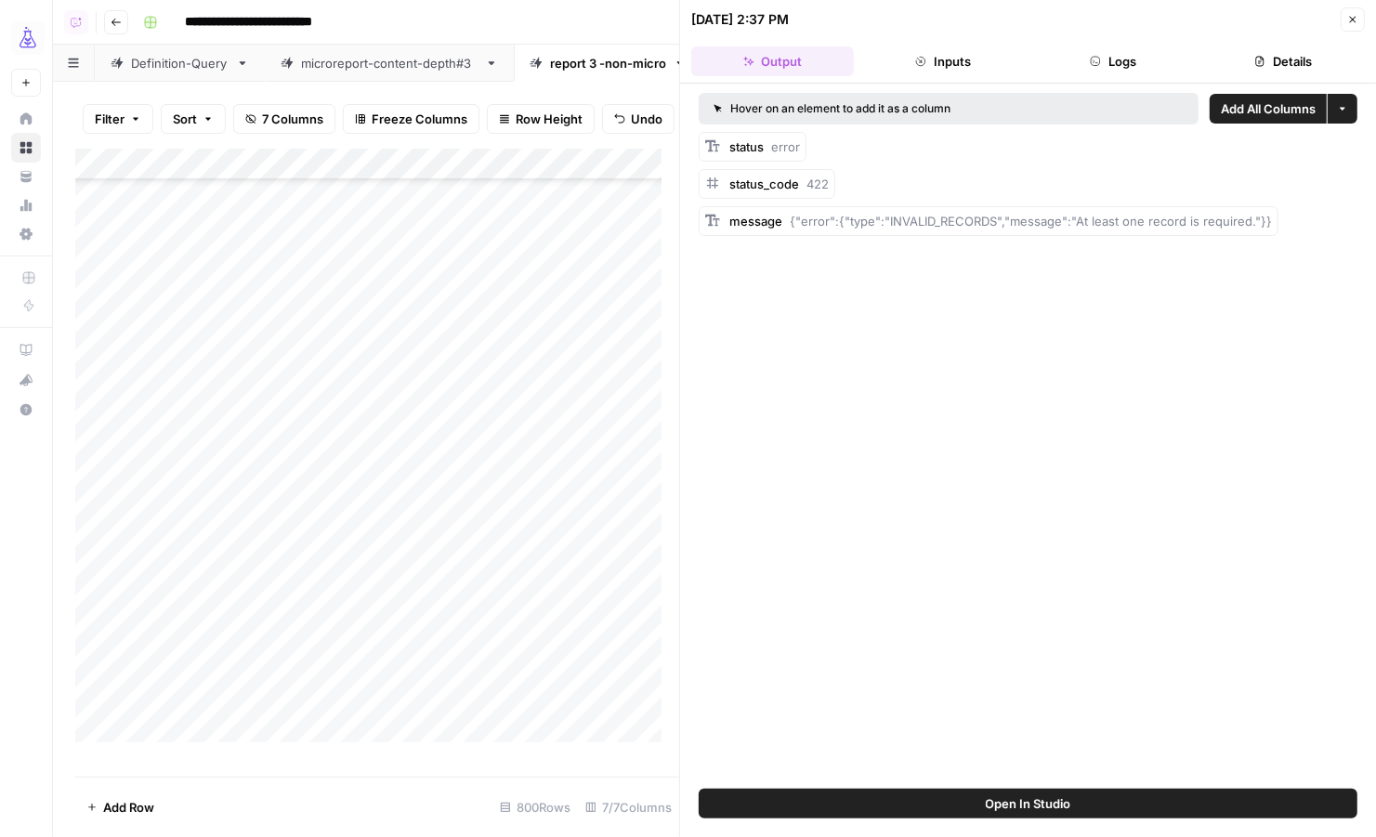
click at [1104, 51] on button "Logs" at bounding box center [1113, 61] width 163 height 30
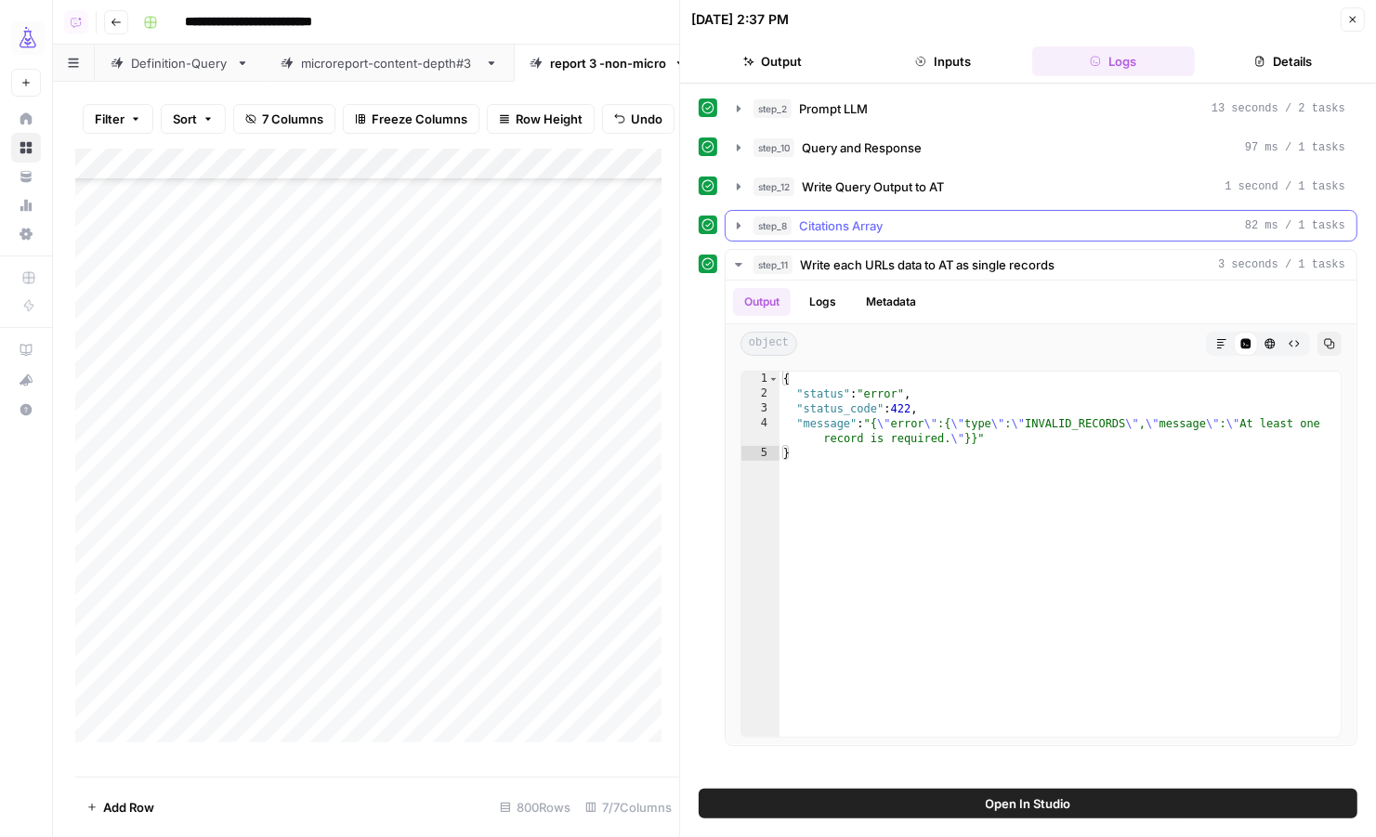
click at [731, 218] on icon "button" at bounding box center [738, 225] width 15 height 15
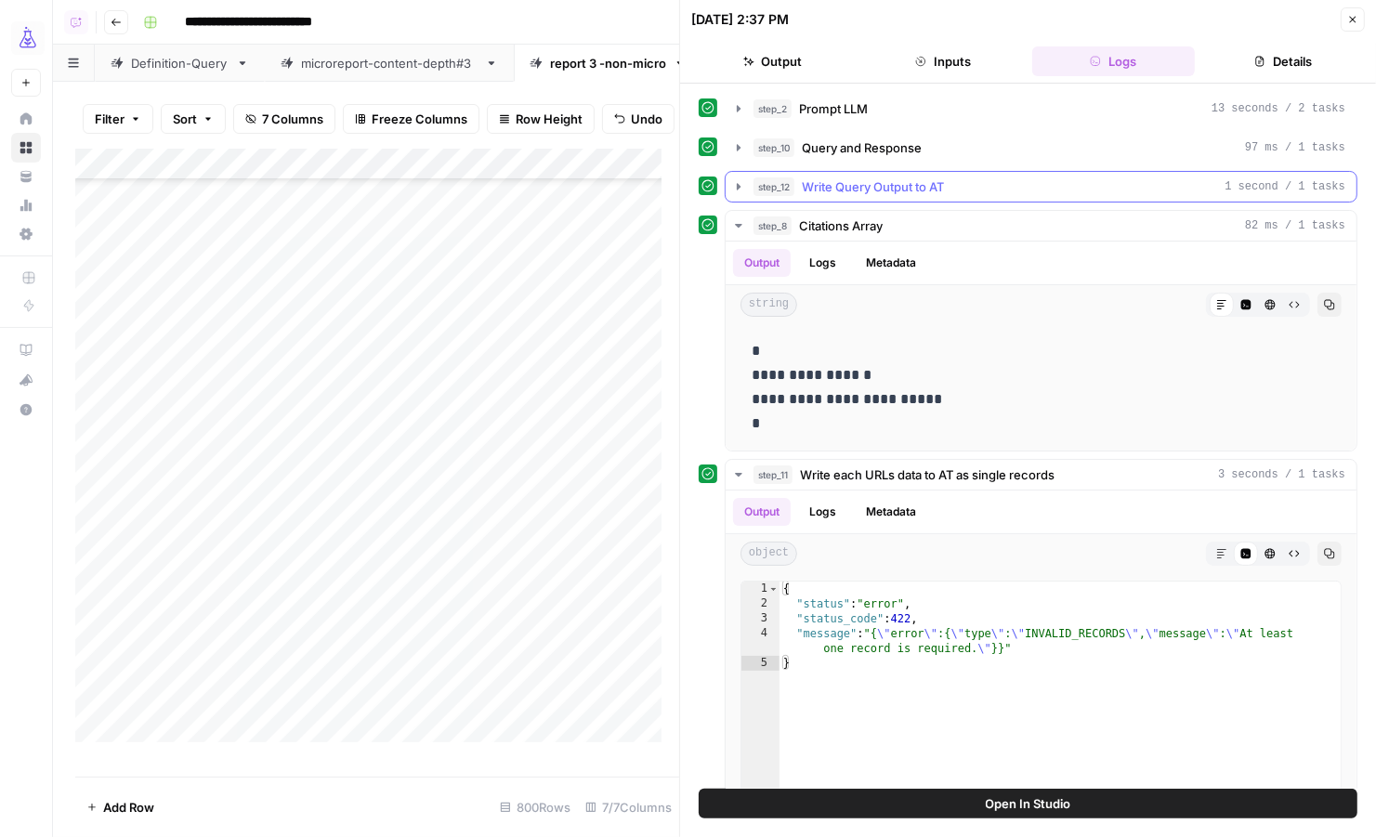
click at [740, 192] on button "step_12 Write Query Output to AT 1 second / 1 tasks" at bounding box center [1041, 187] width 631 height 30
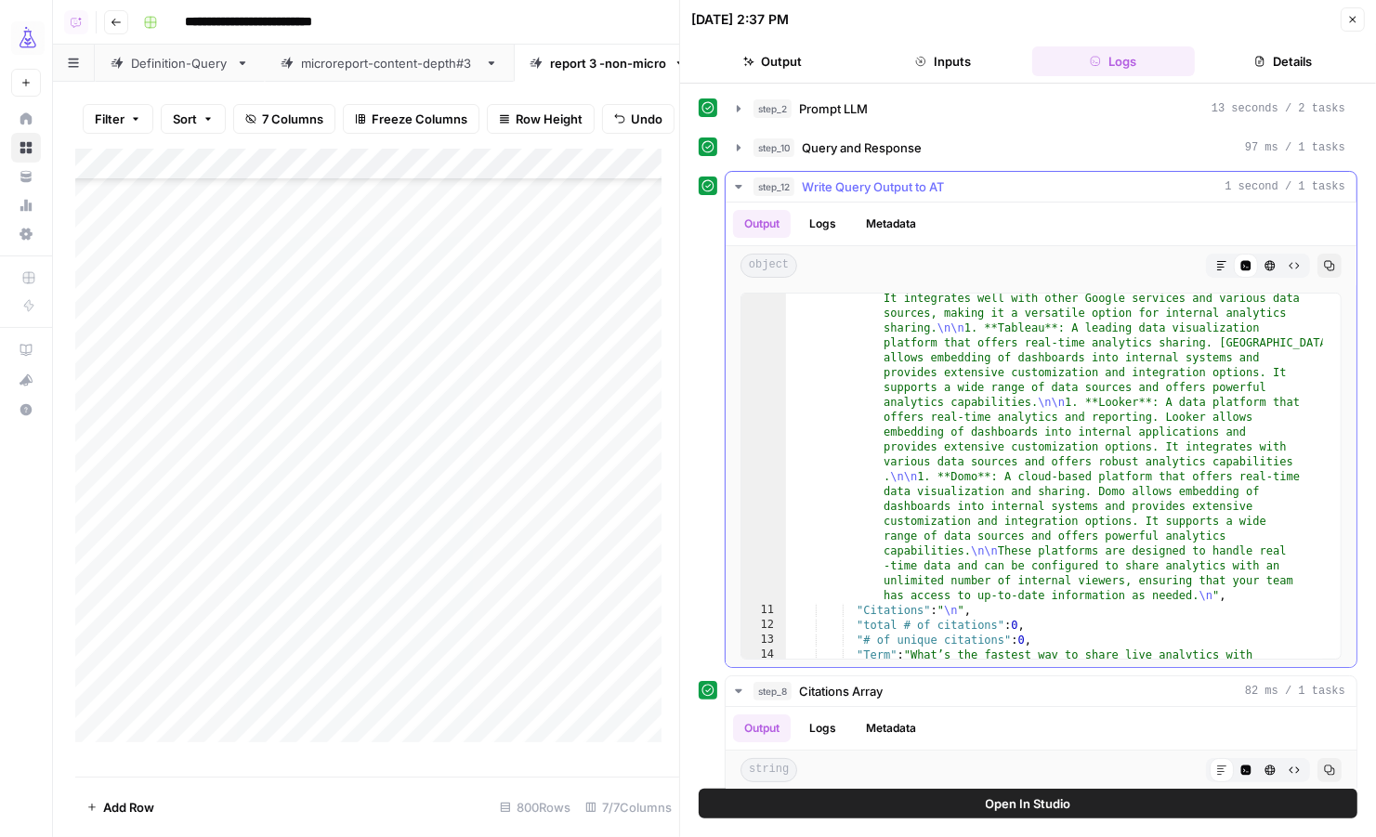
scroll to position [321, 0]
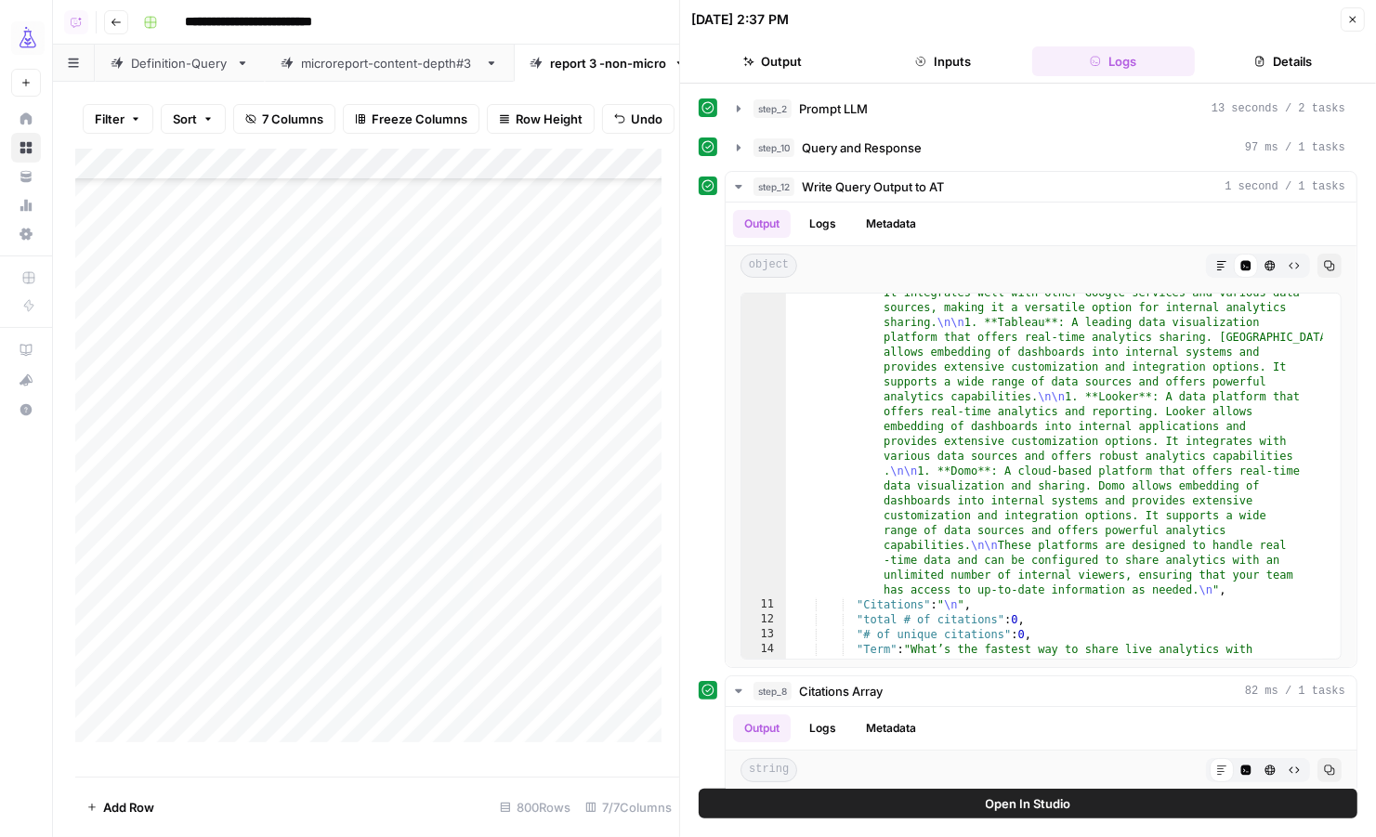
click at [1350, 30] on button "Close" at bounding box center [1353, 19] width 24 height 24
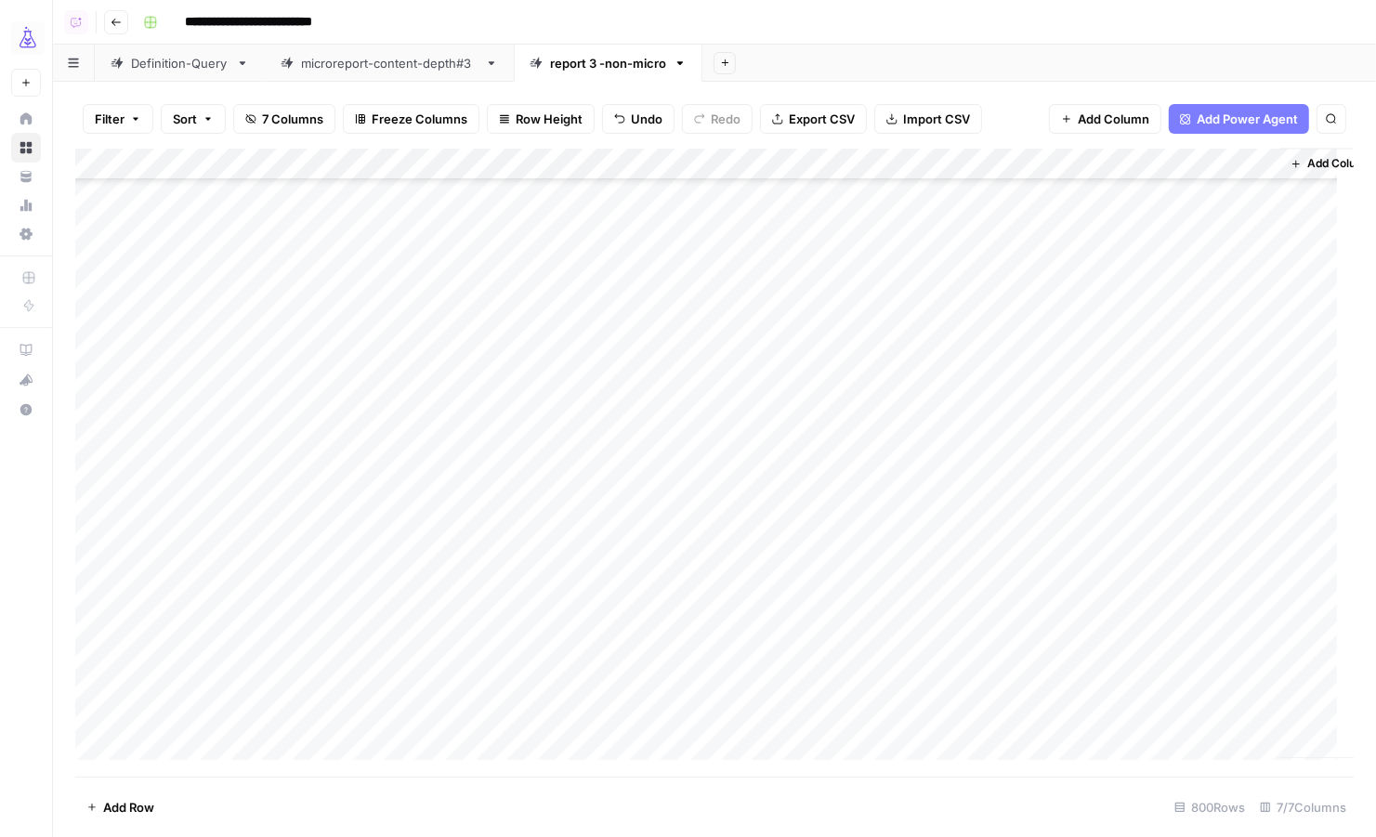
scroll to position [8366, 0]
click at [1143, 388] on div "Add Column" at bounding box center [714, 463] width 1278 height 629
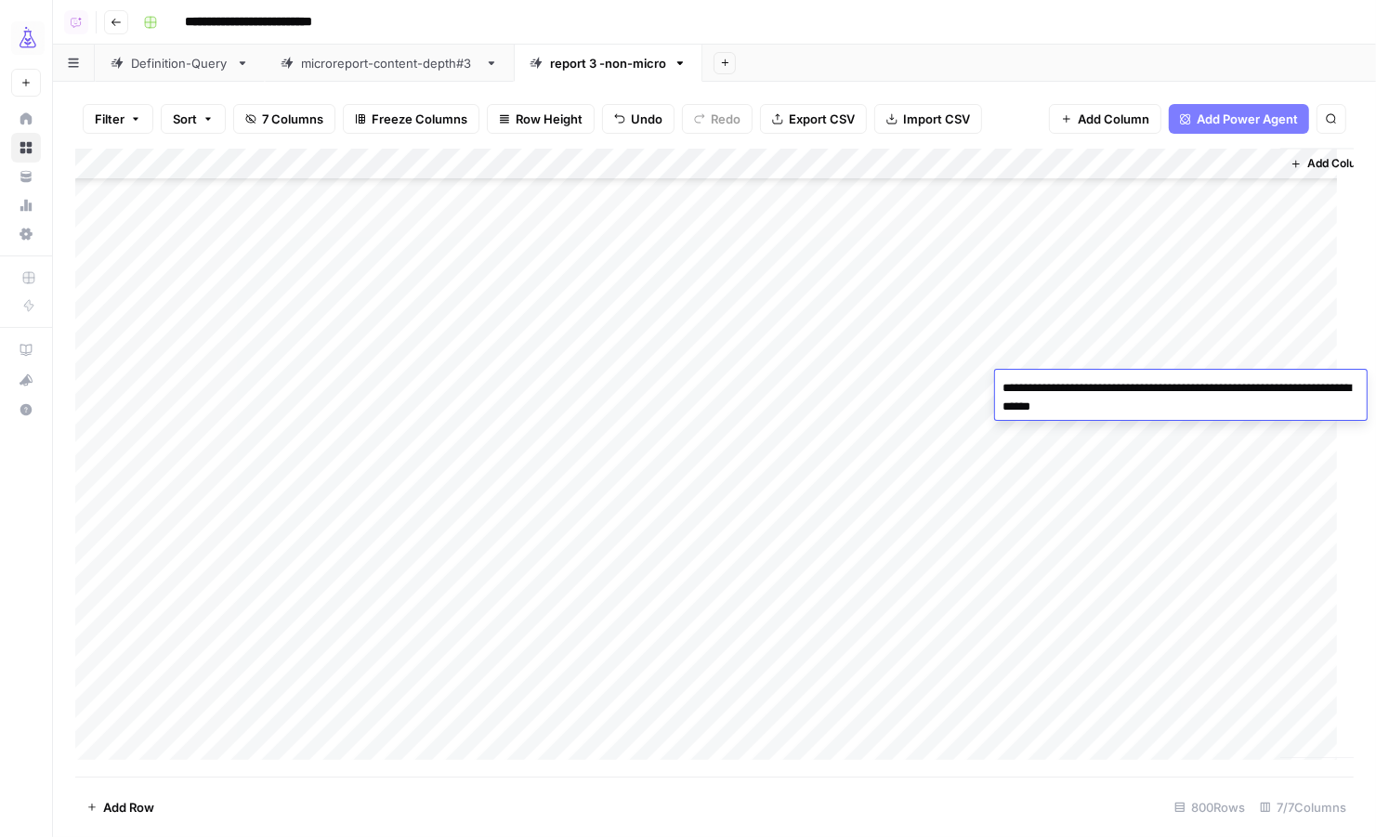
click at [911, 382] on div "Add Column" at bounding box center [714, 463] width 1278 height 629
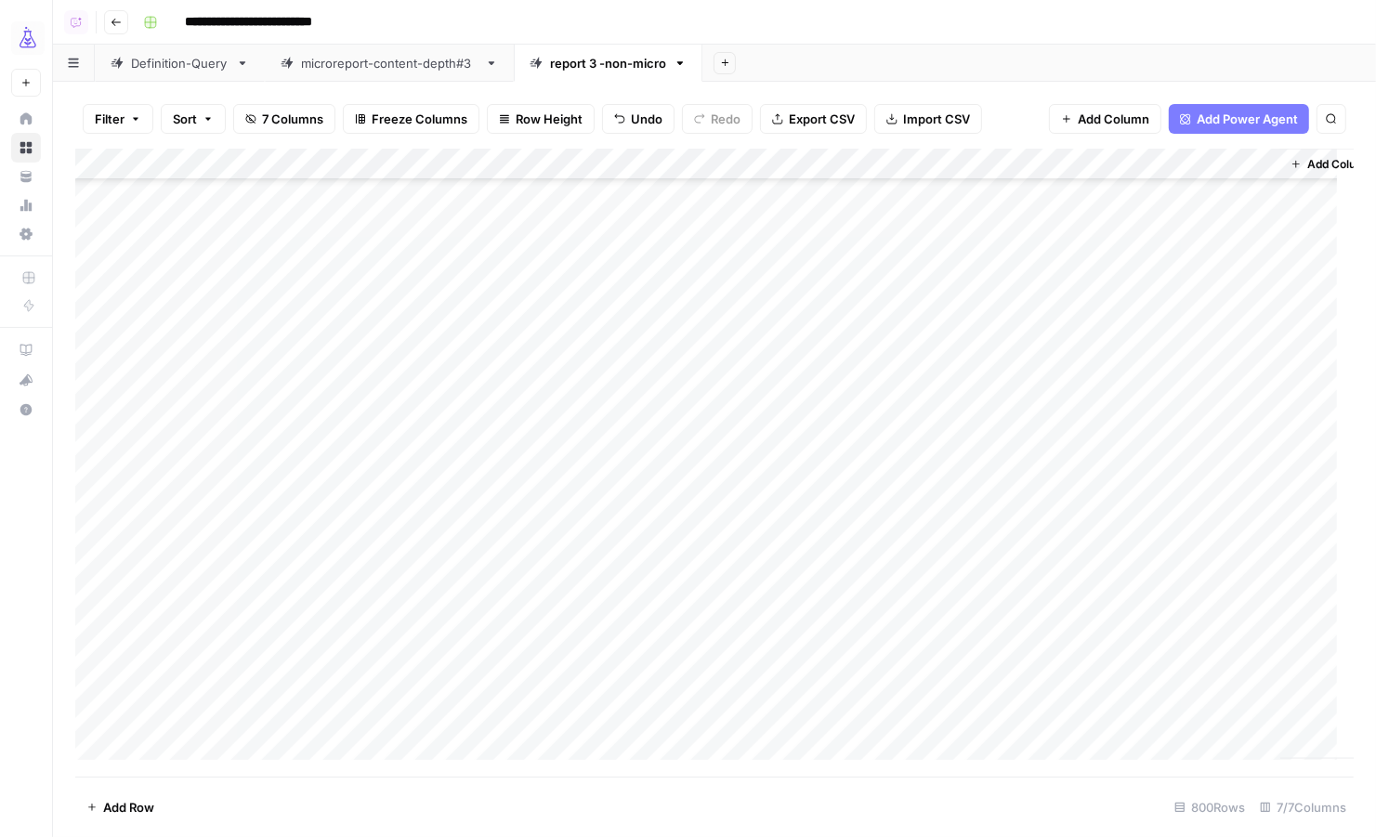
scroll to position [7463, 0]
click at [1213, 282] on div "Add Column" at bounding box center [714, 463] width 1278 height 629
click at [1190, 282] on div "Add Column" at bounding box center [714, 463] width 1278 height 629
click at [1184, 338] on div "Add Column" at bounding box center [714, 463] width 1278 height 629
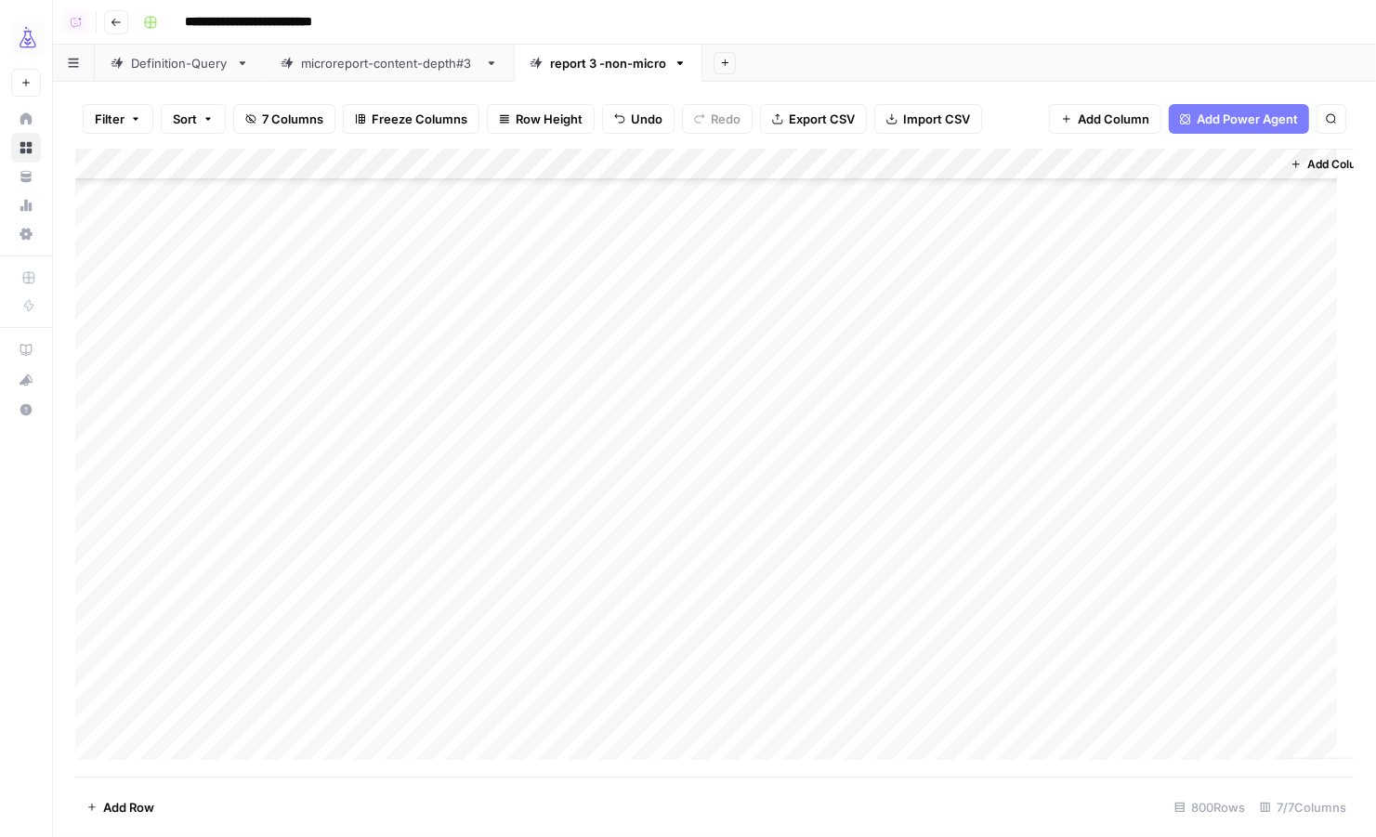
click at [1185, 490] on div "Add Column" at bounding box center [714, 463] width 1278 height 629
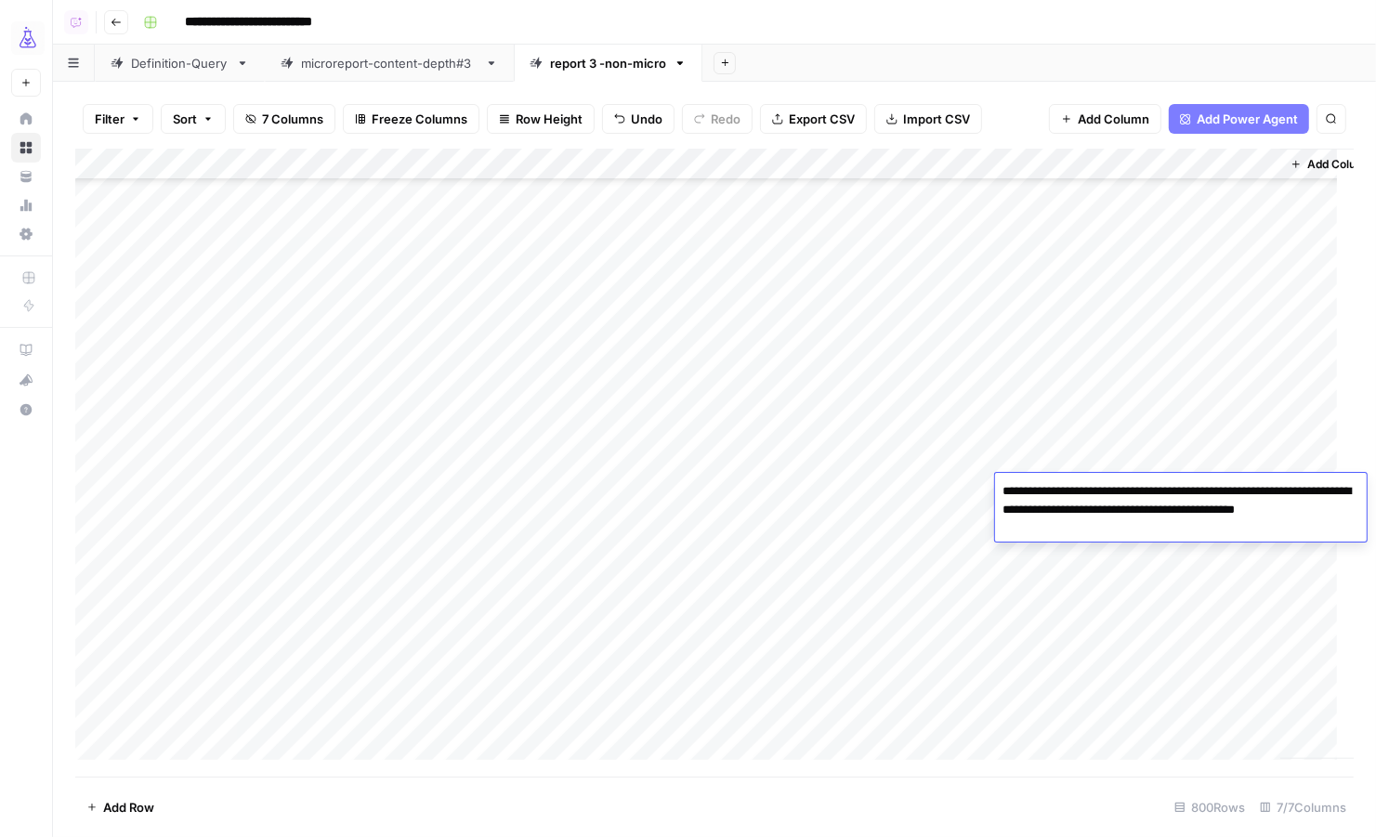
click at [1155, 439] on div "Add Column" at bounding box center [714, 463] width 1278 height 629
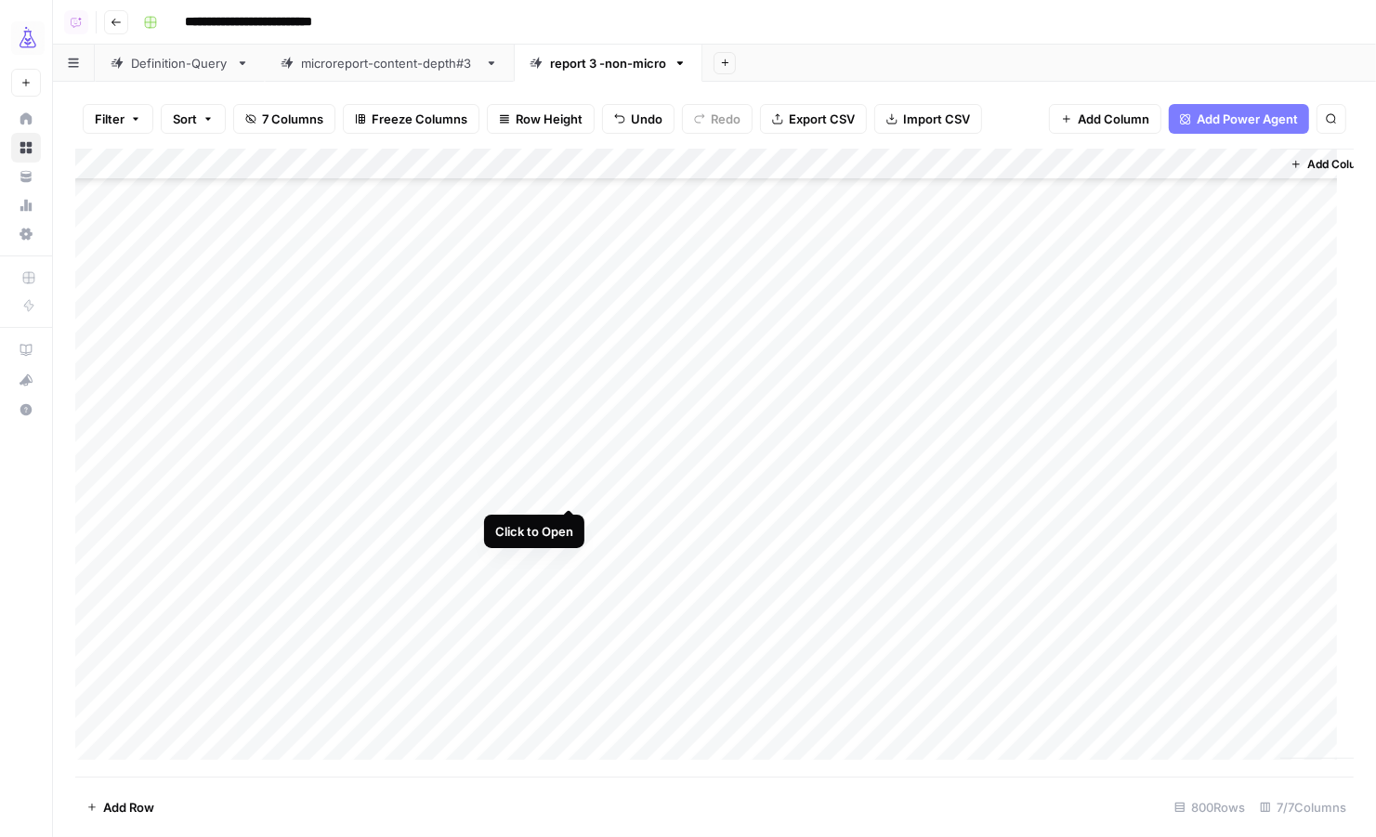
click at [567, 490] on div "Add Column" at bounding box center [714, 463] width 1278 height 629
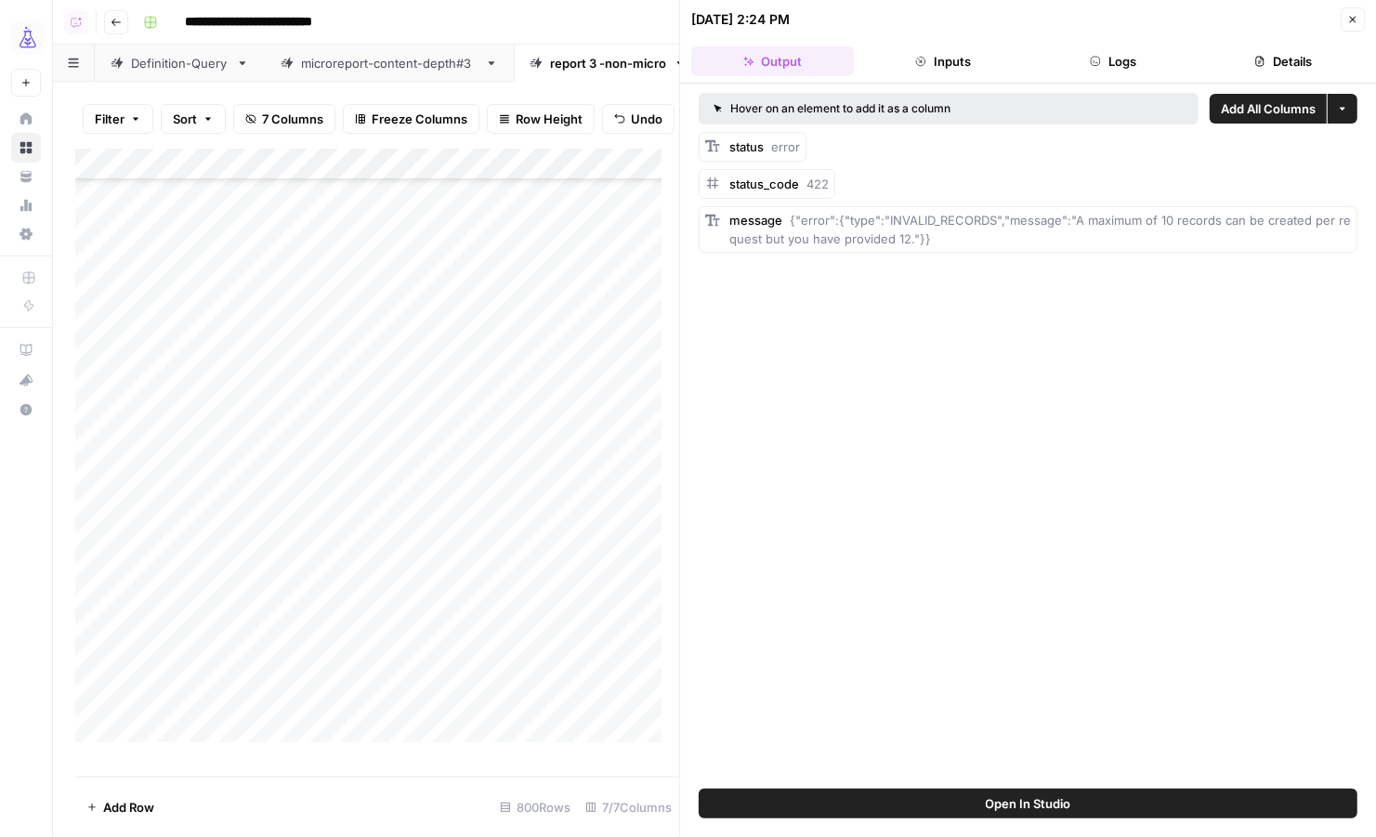
click at [1119, 59] on button "Logs" at bounding box center [1113, 61] width 163 height 30
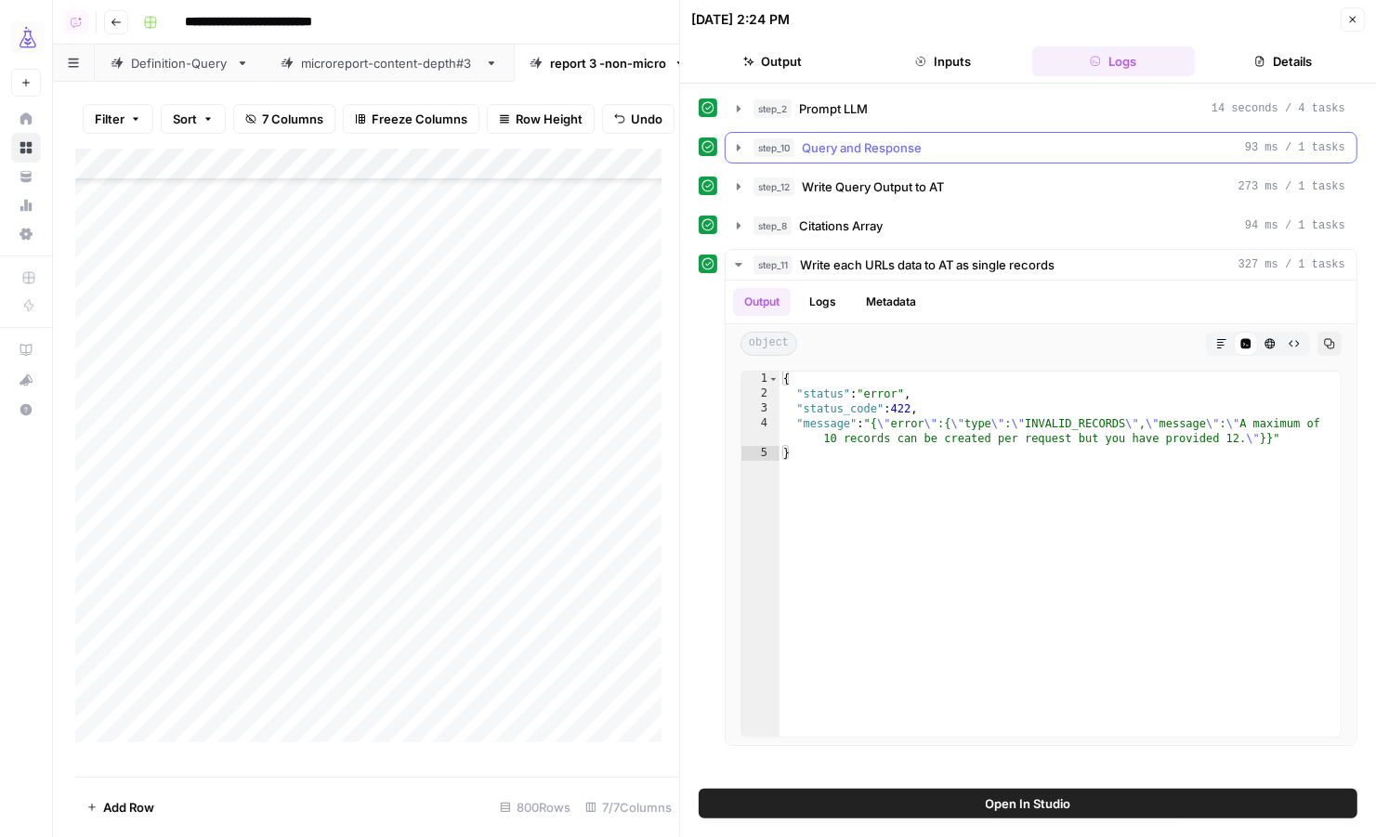
click at [738, 147] on icon "button" at bounding box center [739, 147] width 4 height 7
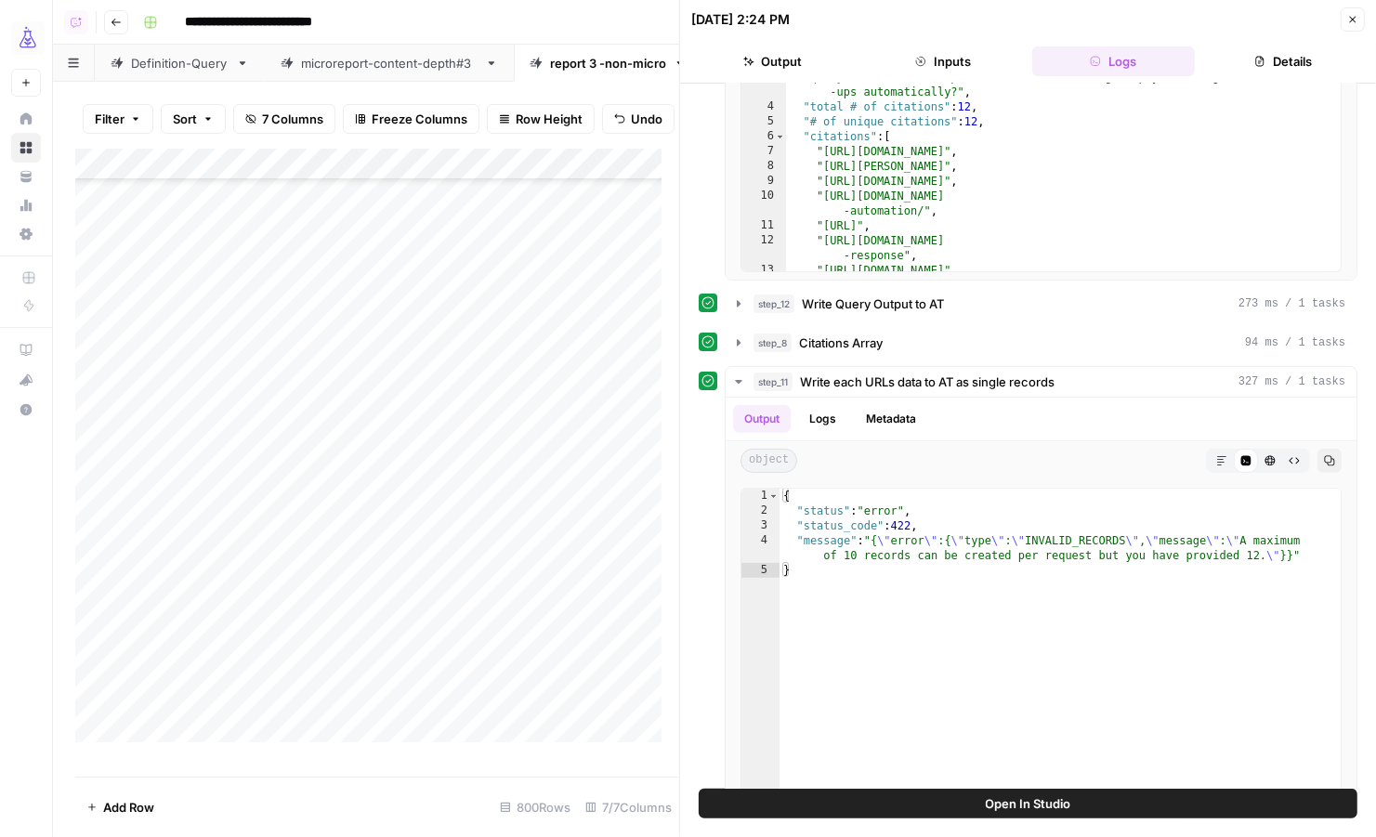
click at [1356, 18] on icon "button" at bounding box center [1352, 19] width 11 height 11
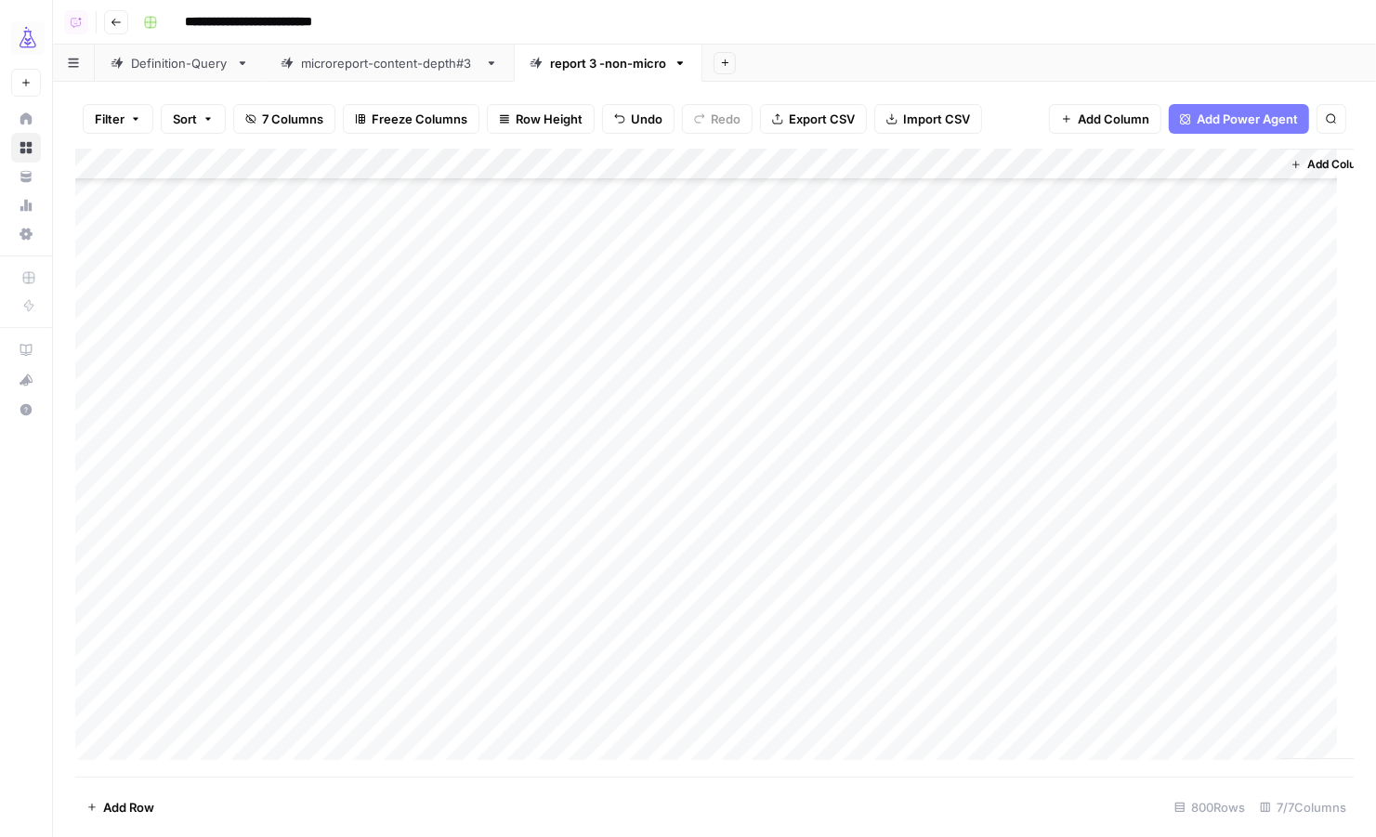
click at [1224, 705] on div "Add Column" at bounding box center [714, 463] width 1278 height 629
click at [1196, 705] on div "Add Column" at bounding box center [714, 463] width 1278 height 629
click at [1186, 618] on div "Add Column" at bounding box center [714, 463] width 1278 height 629
click at [569, 702] on div "Add Column" at bounding box center [714, 463] width 1278 height 629
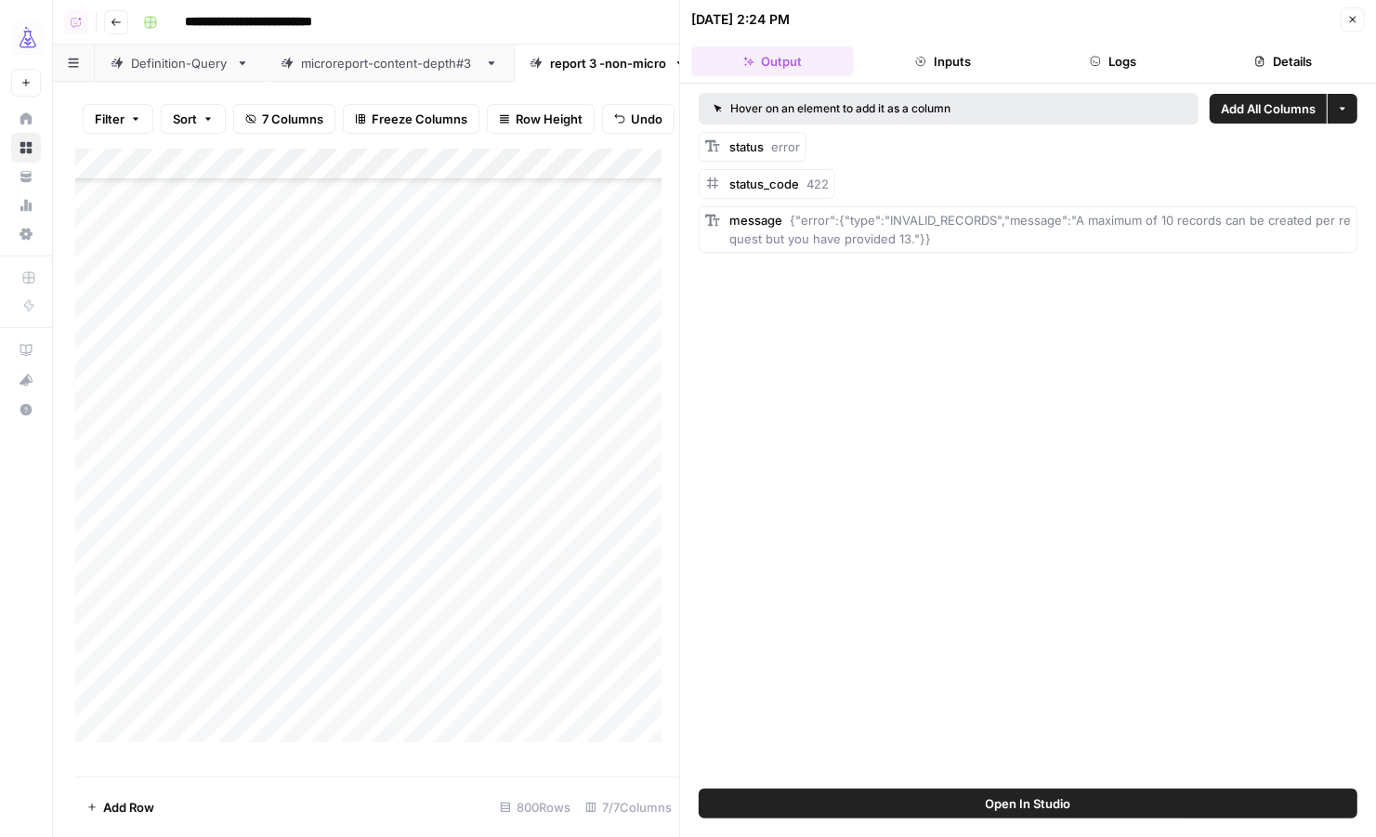
click at [1095, 59] on icon "button" at bounding box center [1095, 61] width 11 height 11
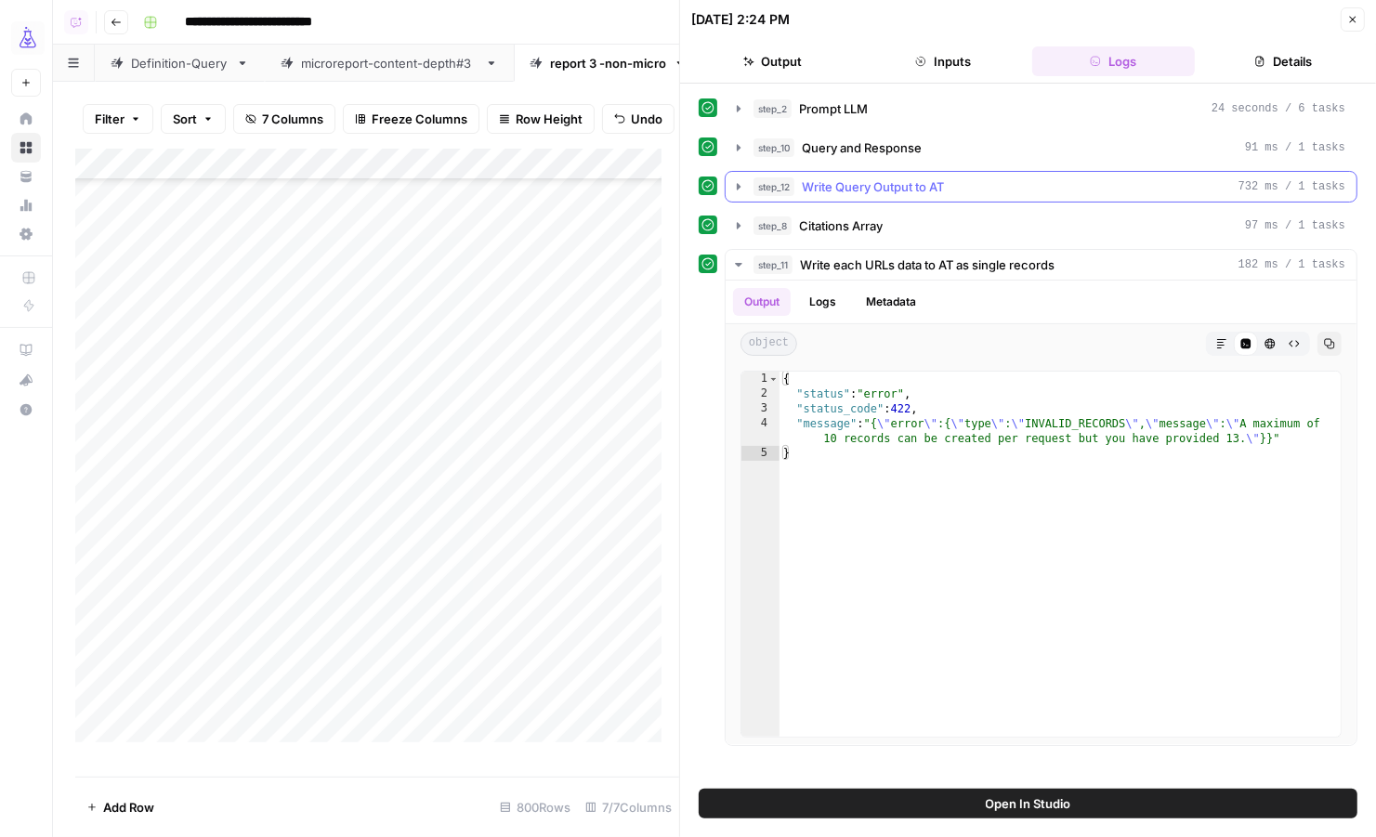
click at [733, 184] on icon "button" at bounding box center [738, 186] width 15 height 15
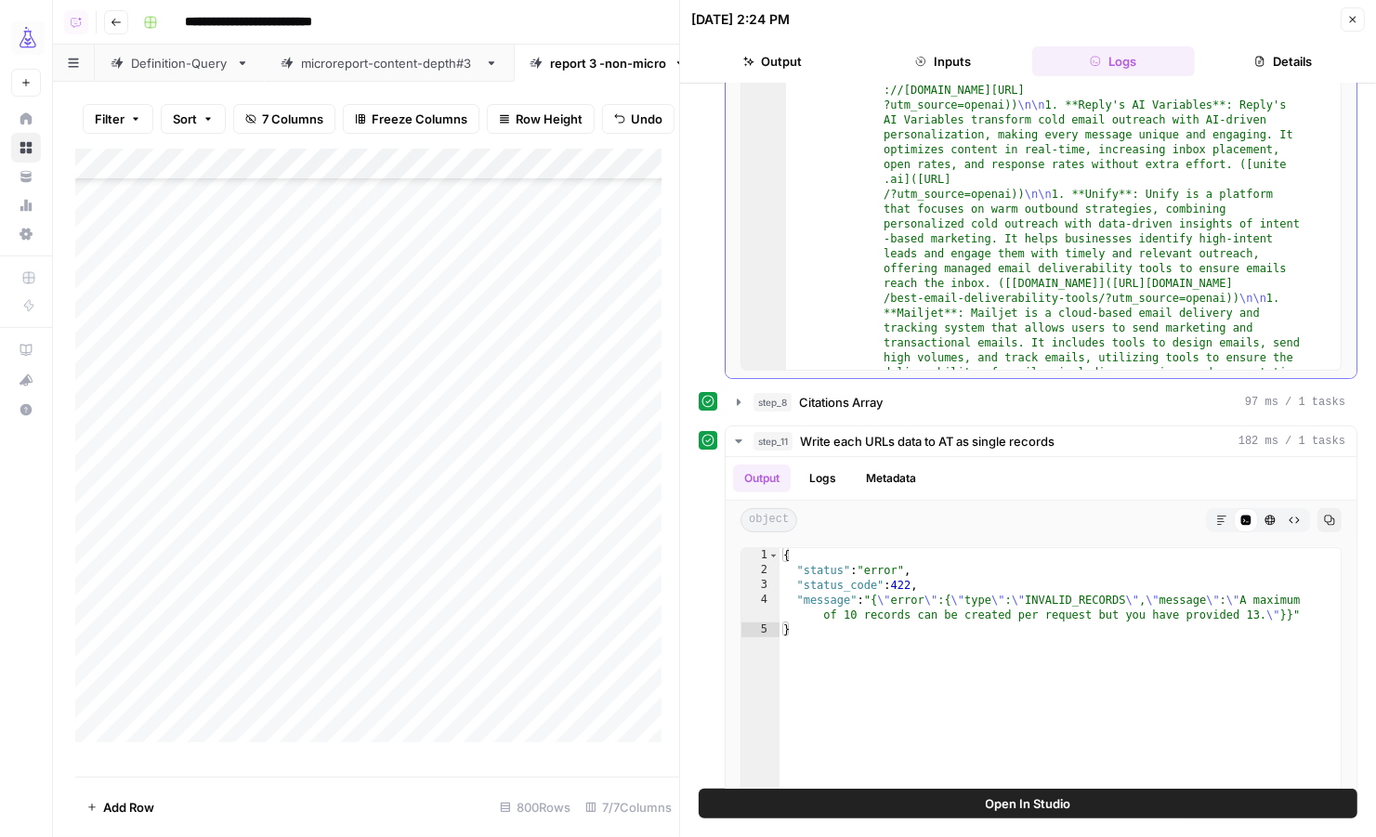
scroll to position [294, 0]
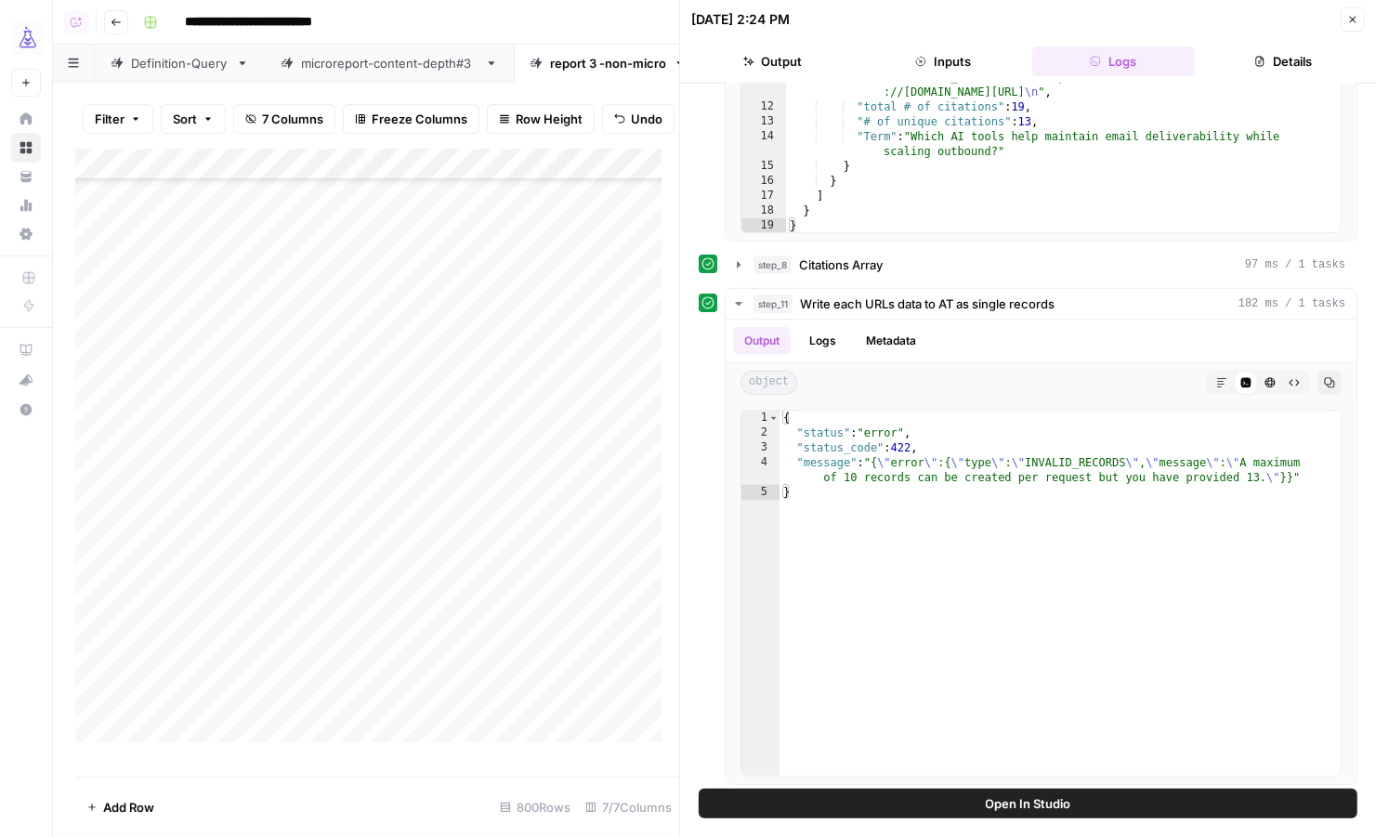
click at [1354, 16] on icon "button" at bounding box center [1352, 19] width 11 height 11
